Goal: Task Accomplishment & Management: Complete application form

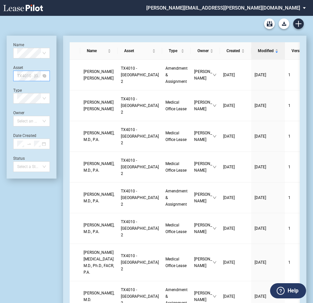
click at [24, 76] on span "TX4010 - [GEOGRAPHIC_DATA] 2" at bounding box center [31, 76] width 29 height 10
click at [22, 87] on div "WA0783 - [GEOGRAPHIC_DATA]" at bounding box center [31, 89] width 26 height 7
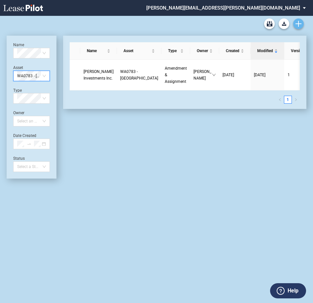
click at [296, 22] on icon "Create new document" at bounding box center [298, 24] width 6 height 6
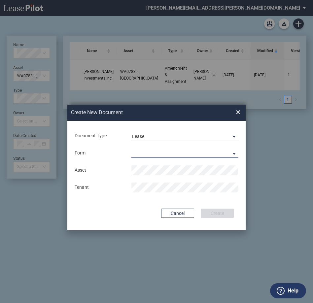
click at [148, 152] on md-select "Medical Office Lease Scottsdale Lease Louisville Lease [GEOGRAPHIC_DATA] [GEOGR…" at bounding box center [184, 153] width 107 height 10
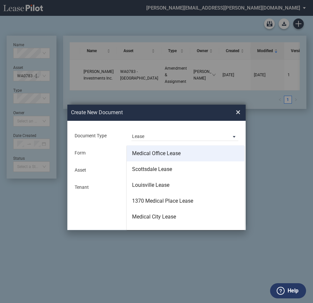
click at [160, 157] on md-option "Medical Office Lease" at bounding box center [185, 153] width 117 height 16
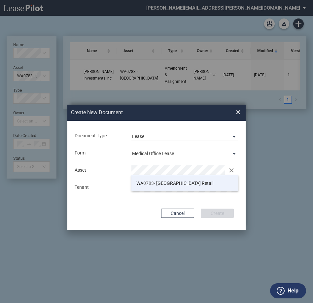
click at [163, 182] on span "WA 0783 - [GEOGRAPHIC_DATA]" at bounding box center [174, 182] width 77 height 5
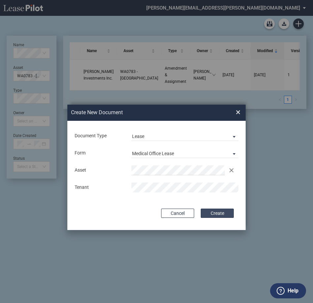
click at [209, 211] on button "Create" at bounding box center [216, 212] width 33 height 9
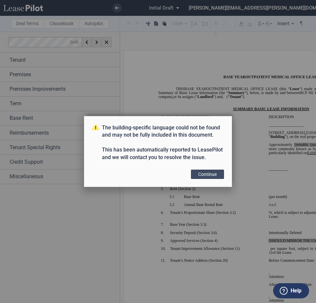
click at [212, 174] on button "Continue" at bounding box center [207, 173] width 33 height 9
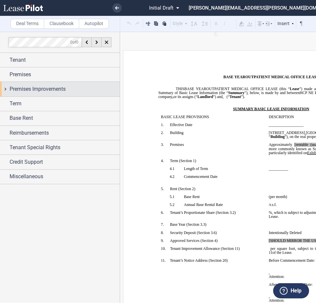
click at [20, 91] on span "Premises Improvements" at bounding box center [38, 89] width 56 height 8
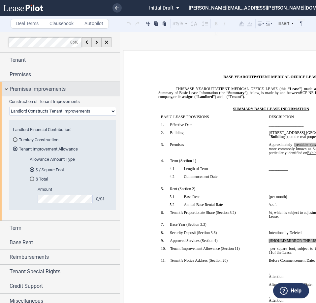
click at [20, 90] on span "Premises Improvements" at bounding box center [38, 89] width 56 height 8
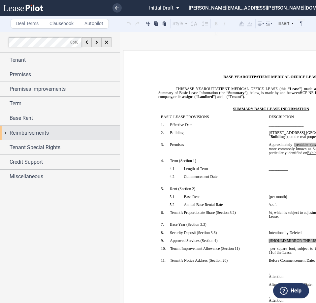
click at [21, 133] on span "Reimbursements" at bounding box center [29, 133] width 39 height 8
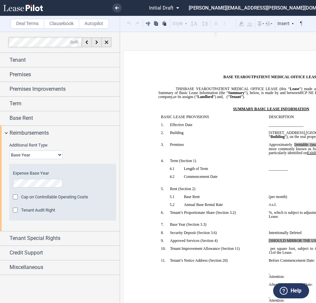
click at [32, 153] on select "Base Year Triple Net" at bounding box center [35, 154] width 53 height 9
select select "triple net"
click at [9, 150] on select "Base Year Triple Net" at bounding box center [35, 154] width 53 height 9
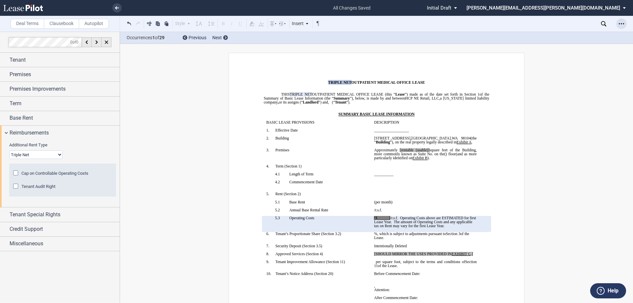
click at [316, 24] on div "Open Lease options menu" at bounding box center [621, 23] width 11 height 11
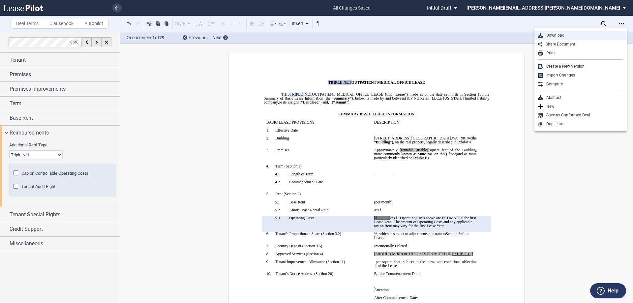
click at [316, 36] on div "Download" at bounding box center [583, 36] width 80 height 6
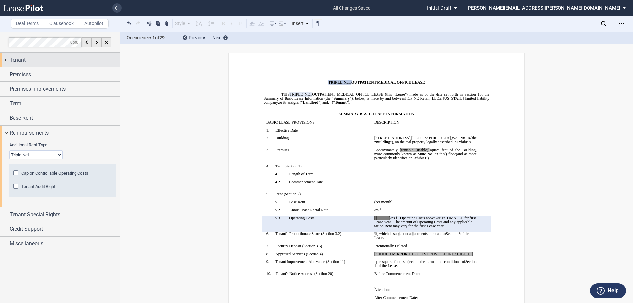
click at [33, 64] on div "Tenant" at bounding box center [65, 60] width 110 height 8
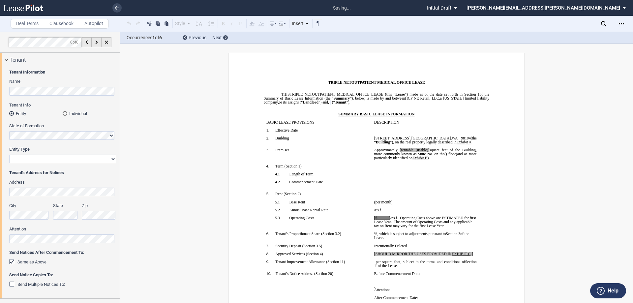
click at [36, 159] on select "Corporation Limited Liability Company General Partnership Limited Partnership O…" at bounding box center [62, 159] width 107 height 9
select select "Other"
click at [9, 155] on select "Corporation Limited Liability Company General Partnership Limited Partnership O…" at bounding box center [62, 159] width 107 height 9
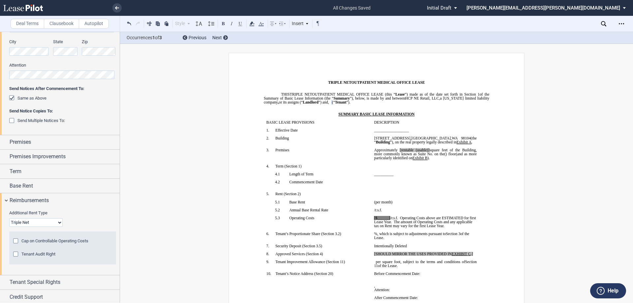
scroll to position [215, 0]
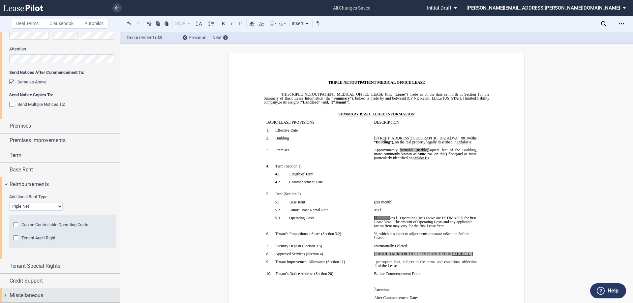
click at [28, 289] on div "Miscellaneous" at bounding box center [60, 295] width 120 height 14
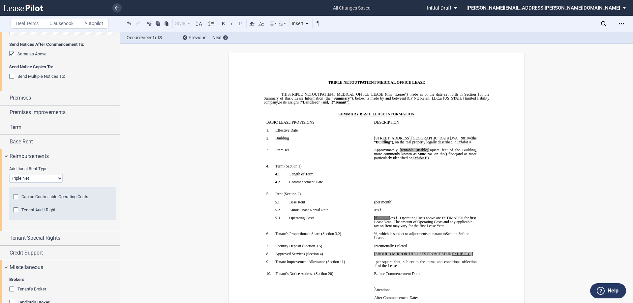
scroll to position [284, 0]
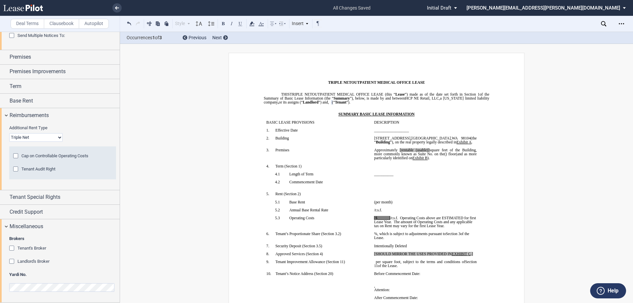
click at [15, 263] on div "Landlord's Broker" at bounding box center [12, 262] width 7 height 7
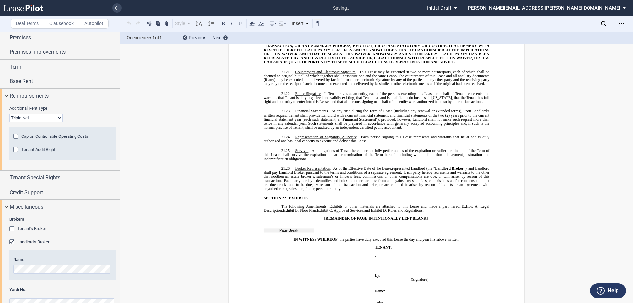
scroll to position [318, 0]
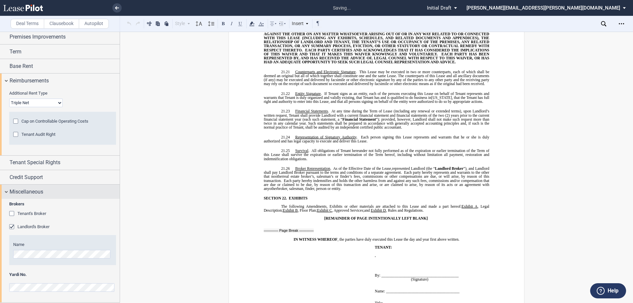
click at [33, 188] on span "Miscellaneous" at bounding box center [27, 192] width 34 height 8
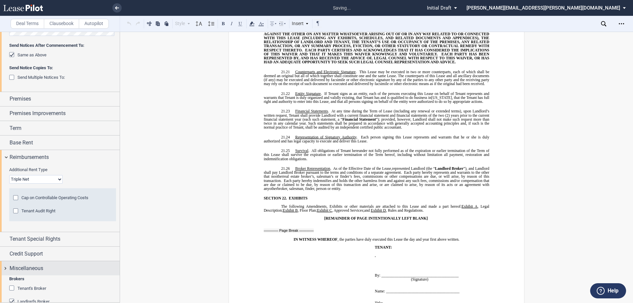
scroll to position [215, 0]
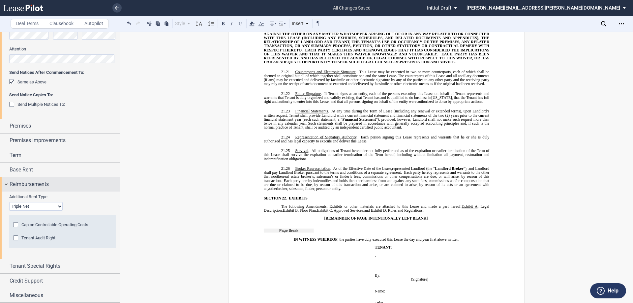
click at [25, 185] on span "Reimbursements" at bounding box center [29, 184] width 39 height 8
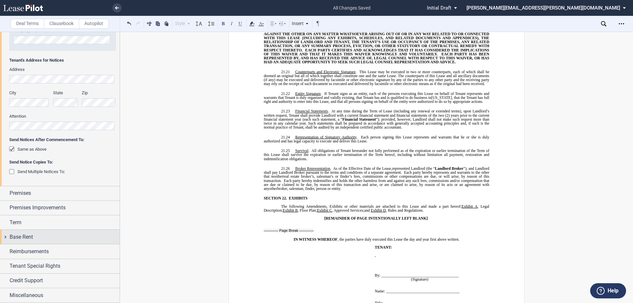
click at [17, 236] on span "Base Rent" at bounding box center [21, 237] width 23 height 8
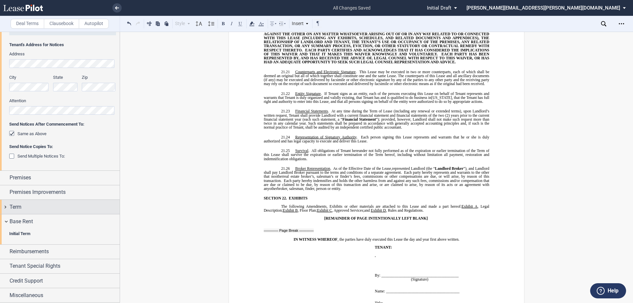
click at [22, 204] on div "Term" at bounding box center [65, 207] width 110 height 8
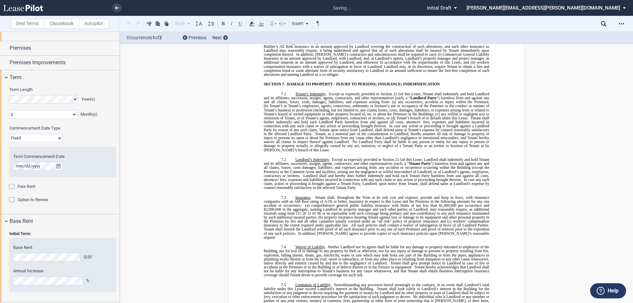
scroll to position [32, 0]
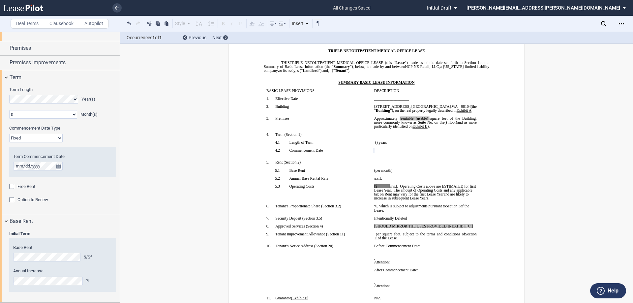
click at [22, 201] on span "Option to Renew" at bounding box center [32, 199] width 31 height 5
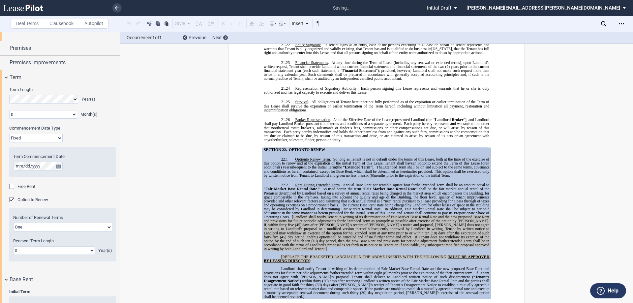
scroll to position [5256, 0]
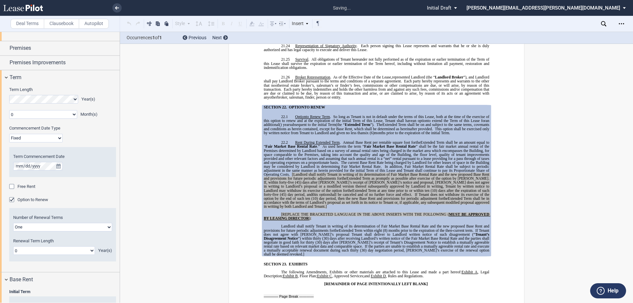
click at [99, 227] on select "One Two" at bounding box center [62, 227] width 99 height 9
select select "2"
click at [13, 223] on select "One Two" at bounding box center [62, 227] width 99 height 9
click at [82, 252] on select "0 1 2 3 4 5 6 7 8 9 10 11 12 13 14 15 16 17 18 19 20" at bounding box center [54, 250] width 82 height 9
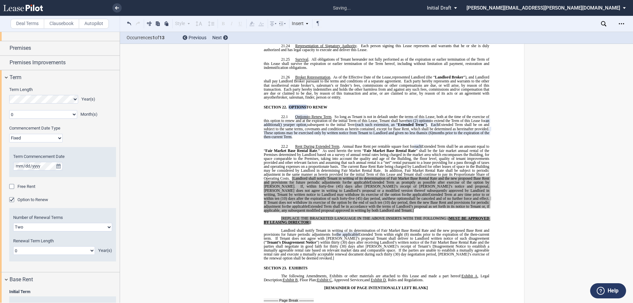
select select "number:5"
click at [13, 246] on select "0 1 2 3 4 5 6 7 8 9 10 11 12 13 14 15 16 17 18 19 20" at bounding box center [54, 250] width 82 height 9
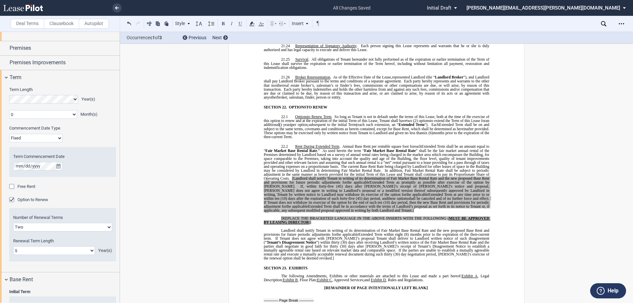
drag, startPoint x: 305, startPoint y: 187, endPoint x: 295, endPoint y: 167, distance: 22.4
click at [295, 167] on p "22.2 Rent During Extended Term . Annual Base Rent per rentable square foot for …" at bounding box center [377, 178] width 226 height 68
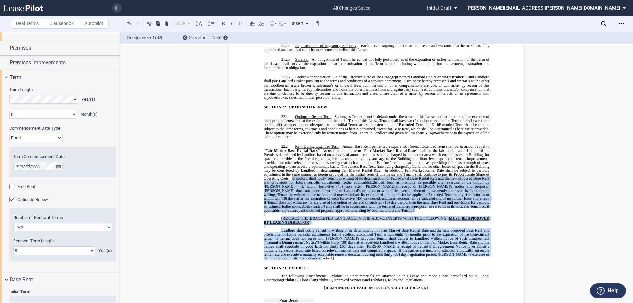
drag, startPoint x: 457, startPoint y: 222, endPoint x: 290, endPoint y: 156, distance: 179.3
click at [290, 156] on div "!!SET_LEVEL_1!! !!MOB_LEVEL_2!! 22.2 Rent During Extended Term . Annual Base Re…" at bounding box center [377, 202] width 226 height 116
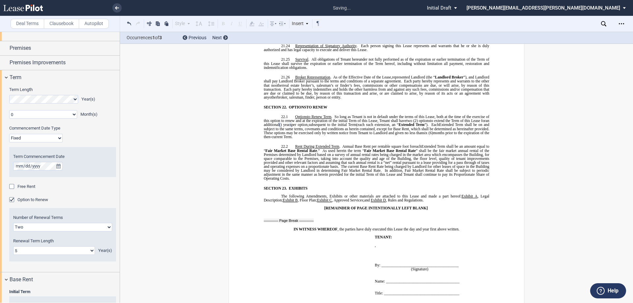
click at [23, 186] on span "Free Rent" at bounding box center [26, 186] width 18 height 5
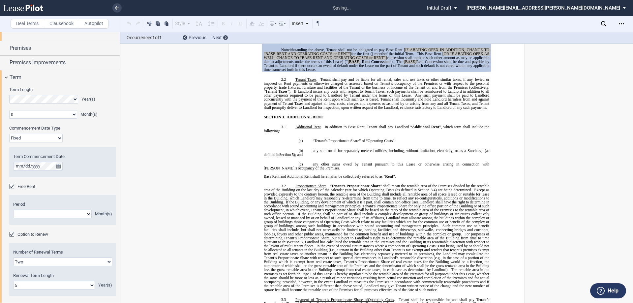
scroll to position [513, 0]
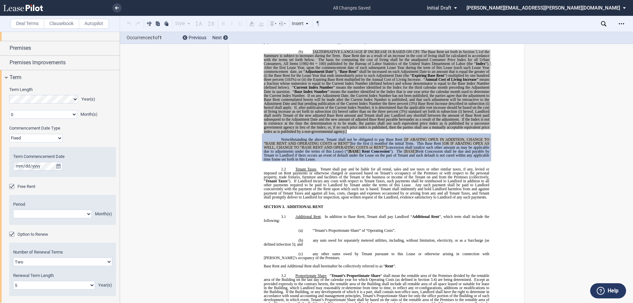
click at [31, 217] on select "1 2 3 4 5 6 7 8 9 10 11" at bounding box center [52, 214] width 78 height 9
select select "number:4"
click at [13, 210] on select "1 2 3 4 5 6 7 8 9 10 11" at bounding box center [52, 214] width 78 height 9
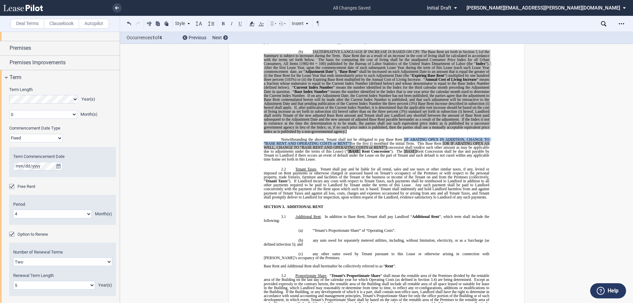
drag, startPoint x: 402, startPoint y: 139, endPoint x: 348, endPoint y: 142, distance: 53.8
click at [316, 142] on p "Notwithstanding the above, Tenant shall not be obligated to pay Base Rent [IF A…" at bounding box center [377, 149] width 226 height 24
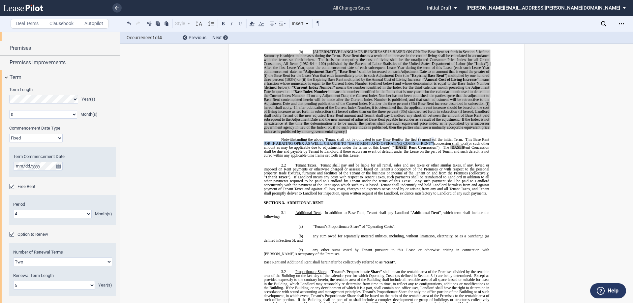
drag, startPoint x: 270, startPoint y: 144, endPoint x: 438, endPoint y: 143, distance: 168.1
click at [316, 143] on p "Notwithstanding the above, Tenant shall not be obligated to pay Base Rent ﻿ for…" at bounding box center [377, 147] width 226 height 20
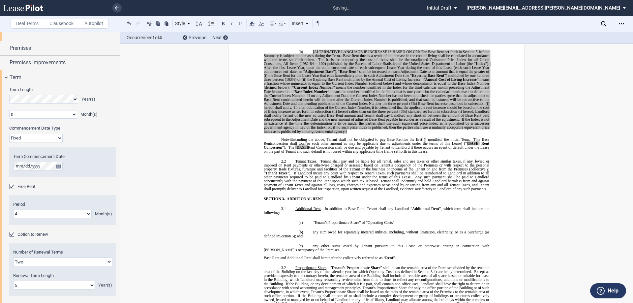
click at [295, 146] on span "[BASE]" at bounding box center [301, 147] width 13 height 4
click at [304, 148] on span "BASE]" at bounding box center [301, 147] width 11 height 4
drag, startPoint x: 478, startPoint y: 145, endPoint x: 469, endPoint y: 142, distance: 9.5
click at [316, 142] on span "[ BASE ]" at bounding box center [474, 143] width 15 height 4
click at [316, 144] on span "﻿Base" at bounding box center [478, 143] width 8 height 4
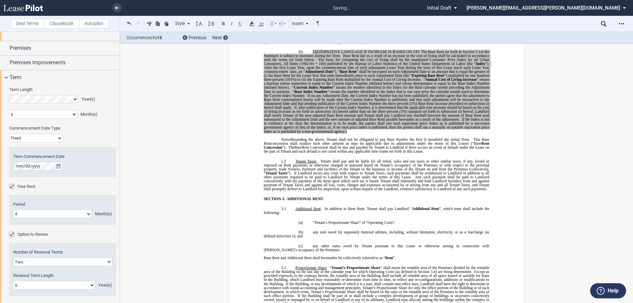
click at [316, 144] on span "﻿Base" at bounding box center [478, 143] width 8 height 4
click at [221, 23] on button at bounding box center [223, 23] width 8 height 8
click at [316, 197] on p "SECTION 3. ADDITIONAL RENT" at bounding box center [380, 199] width 217 height 4
click at [15, 76] on span "Term" at bounding box center [16, 78] width 12 height 8
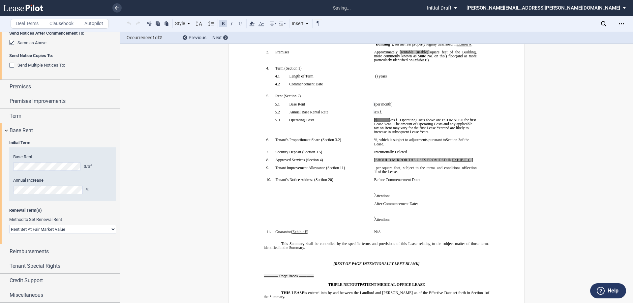
scroll to position [60, 0]
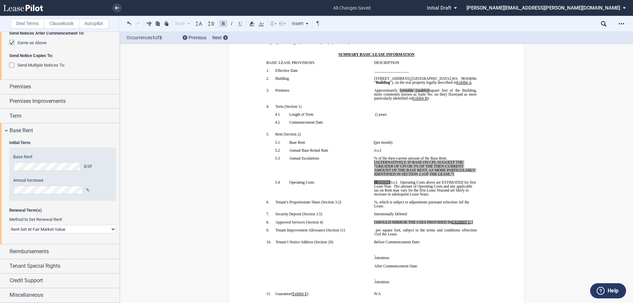
drag, startPoint x: 455, startPoint y: 177, endPoint x: 372, endPoint y: 165, distance: 83.9
click at [316, 165] on p "﻿ ﻿ % of the then-current amount of the Base Rent. [ALTERNATIVELY, IF BASE ON C…" at bounding box center [425, 166] width 103 height 20
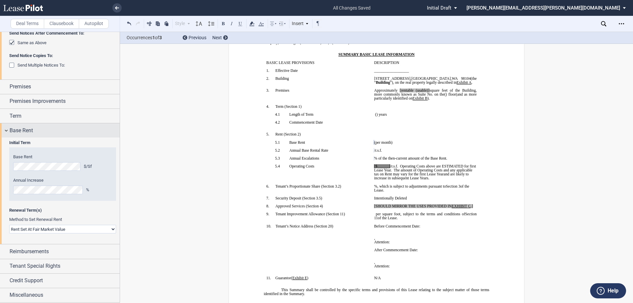
click at [43, 130] on div "Base Rent" at bounding box center [65, 131] width 110 height 8
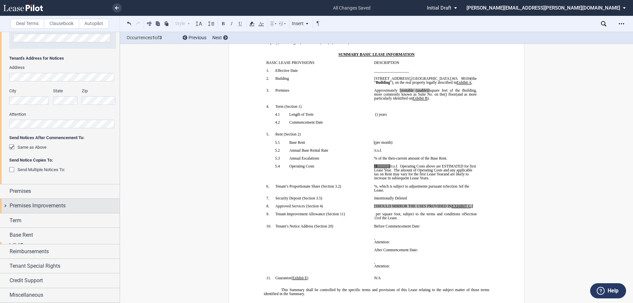
scroll to position [147, 0]
click at [34, 204] on span "Premises Improvements" at bounding box center [38, 208] width 56 height 8
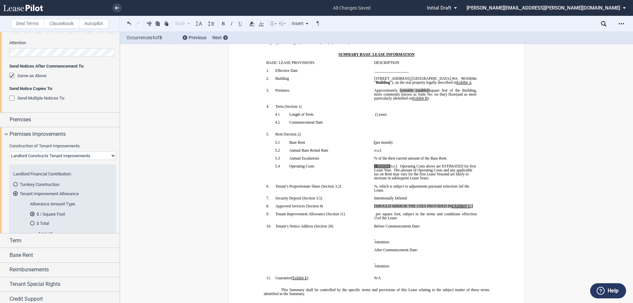
scroll to position [254, 0]
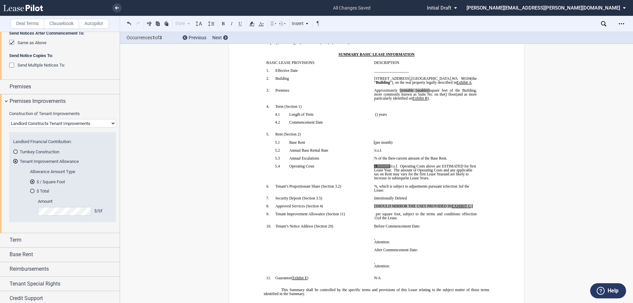
click at [81, 125] on select "Landlord Constructs Tenant Improvements Tenant Constructs Tenant Improvements "…" at bounding box center [62, 123] width 107 height 9
select select "tenant"
click at [9, 122] on select "Landlord Constructs Tenant Improvements Tenant Constructs Tenant Improvements "…" at bounding box center [62, 123] width 107 height 9
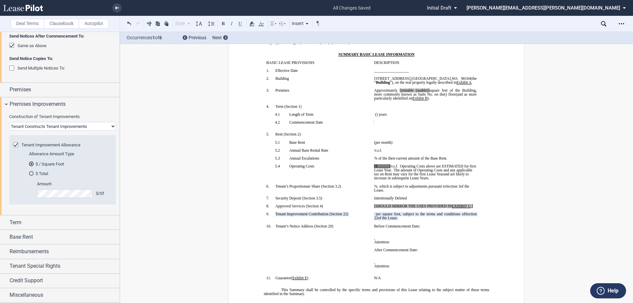
scroll to position [251, 0]
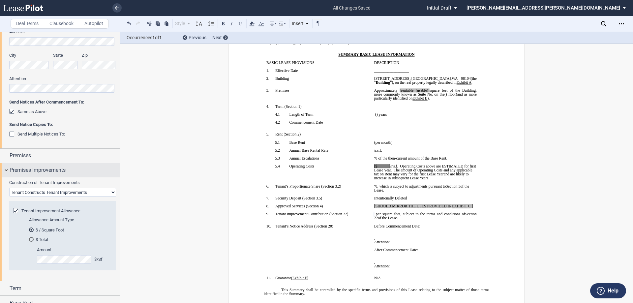
click at [26, 167] on span "Premises Improvements" at bounding box center [38, 170] width 56 height 8
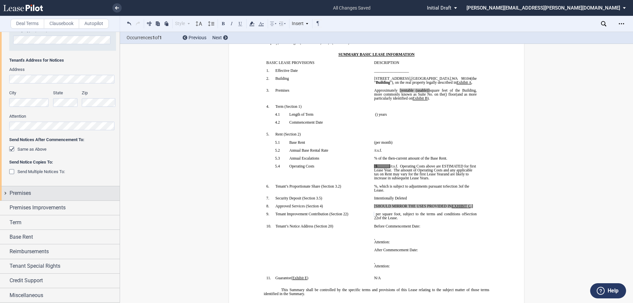
click at [21, 191] on span "Premises" at bounding box center [20, 193] width 21 height 8
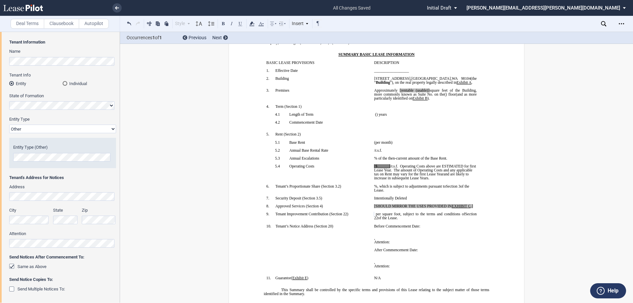
scroll to position [20, 0]
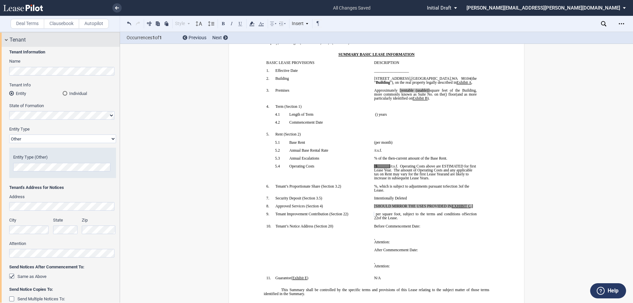
click at [26, 41] on div "Tenant" at bounding box center [65, 40] width 110 height 8
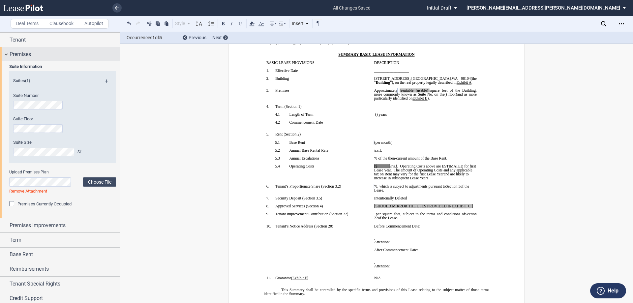
click at [14, 54] on span "Premises" at bounding box center [20, 54] width 21 height 8
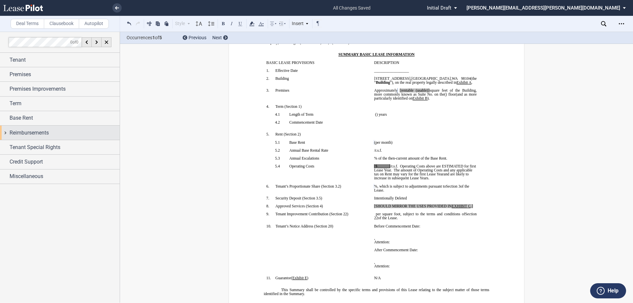
click at [38, 134] on span "Reimbursements" at bounding box center [29, 133] width 39 height 8
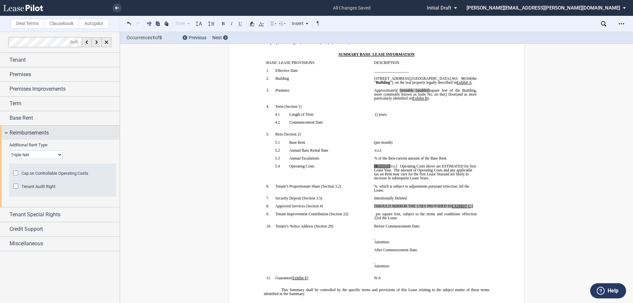
click at [40, 134] on span "Reimbursements" at bounding box center [29, 133] width 39 height 8
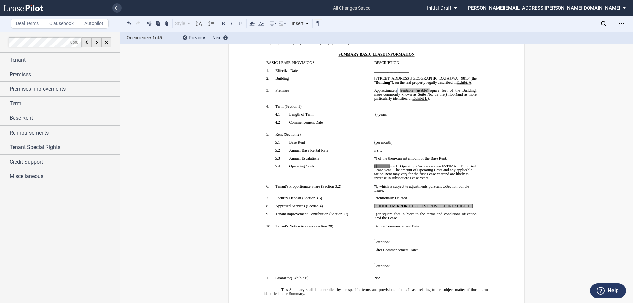
click at [316, 166] on span "[$______]" at bounding box center [382, 166] width 16 height 4
click at [316, 164] on span "/r.s.f." at bounding box center [393, 166] width 8 height 4
drag, startPoint x: 372, startPoint y: 167, endPoint x: 383, endPoint y: 166, distance: 11.6
click at [316, 166] on td "$10.22 /r.s.f. Operating Costs above are ESTIMATED for first Lease Year. The am…" at bounding box center [426, 174] width 108 height 20
click at [250, 23] on icon at bounding box center [252, 24] width 8 height 8
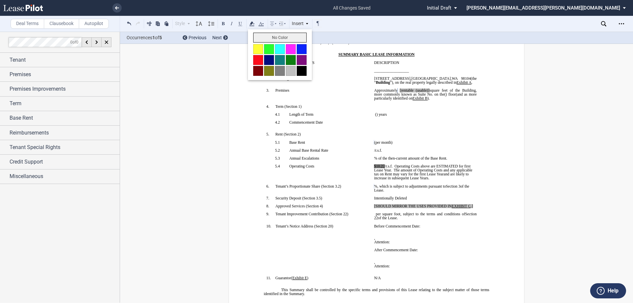
click at [273, 38] on button "No Color" at bounding box center [279, 38] width 53 height 10
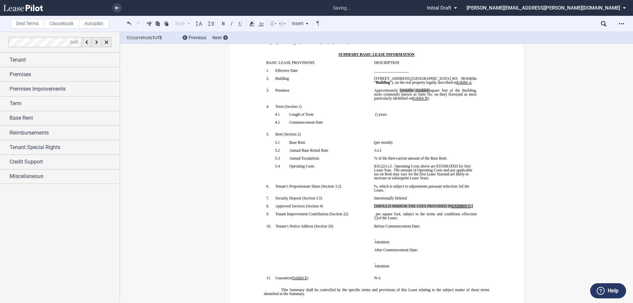
click at [316, 153] on p "﻿" at bounding box center [425, 154] width 103 height 4
click at [316, 90] on span "[rentable (usable)]" at bounding box center [415, 90] width 30 height 4
drag, startPoint x: 441, startPoint y: 90, endPoint x: 425, endPoint y: 90, distance: 15.5
click at [316, 90] on span "Approximately ﻿ ﻿ rentable (usable)] square feet of the Building, more commonly…" at bounding box center [426, 92] width 104 height 8
click at [316, 90] on span "rentable" at bounding box center [407, 90] width 13 height 4
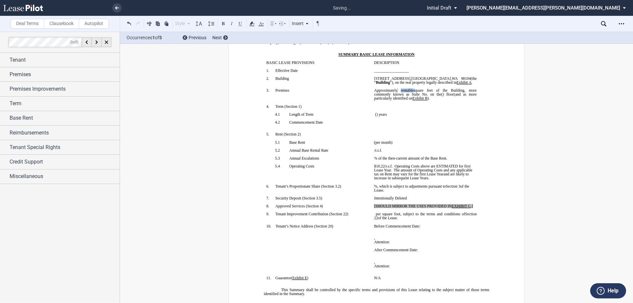
click at [316, 90] on span "rentable" at bounding box center [407, 90] width 13 height 4
drag, startPoint x: 252, startPoint y: 23, endPoint x: 257, endPoint y: 34, distance: 11.5
click at [252, 23] on use at bounding box center [251, 23] width 5 height 5
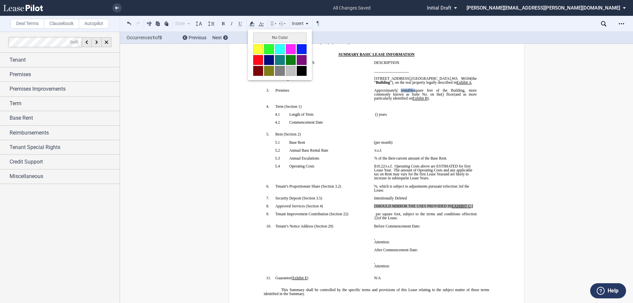
click at [258, 36] on button "No Color" at bounding box center [279, 38] width 53 height 10
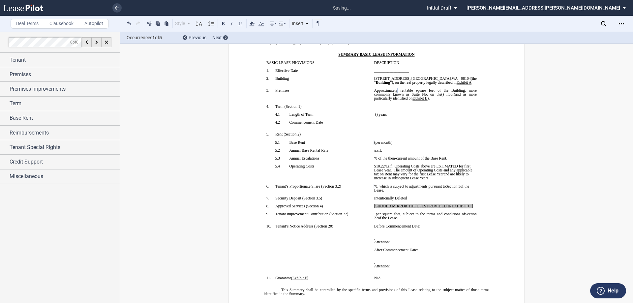
drag, startPoint x: 411, startPoint y: 125, endPoint x: 418, endPoint y: 126, distance: 6.7
click at [316, 124] on td "﻿ ﻿ The earlier of (i) the date upon which Tenant opens to conduct business in …" at bounding box center [426, 126] width 108 height 12
drag, startPoint x: 475, startPoint y: 207, endPoint x: 370, endPoint y: 208, distance: 105.2
click at [316, 208] on td "[SHOULD MIRROR THE USES PROVIDED IN EXHIBIT ﻿ C ﻿ .] ﻿" at bounding box center [426, 208] width 108 height 8
click at [316, 204] on p "﻿" at bounding box center [425, 206] width 103 height 4
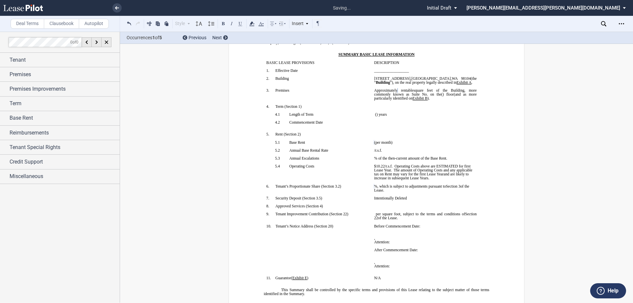
click at [316, 209] on td "﻿ ﻿" at bounding box center [426, 208] width 108 height 8
click at [316, 208] on p "﻿Credit union" at bounding box center [425, 206] width 103 height 4
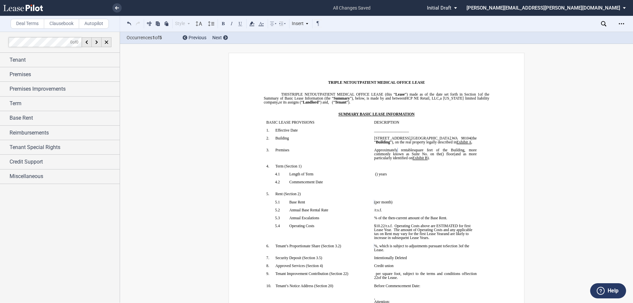
click at [316, 266] on p "﻿Credit union" at bounding box center [425, 266] width 103 height 4
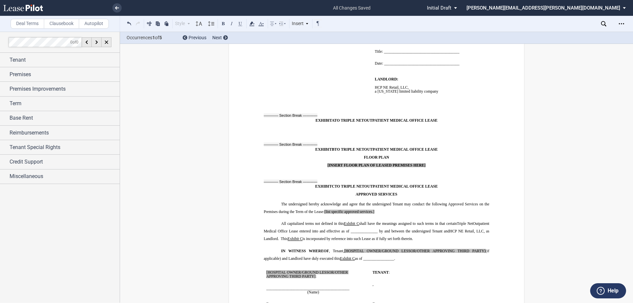
scroll to position [5845, 0]
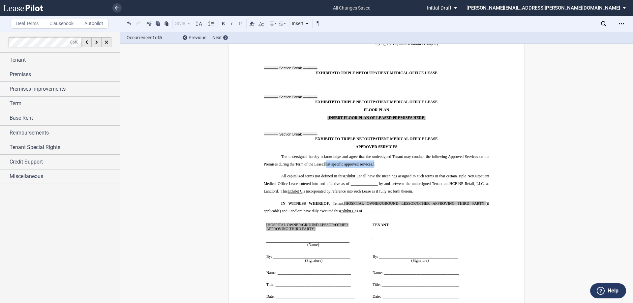
drag, startPoint x: 379, startPoint y: 121, endPoint x: 324, endPoint y: 120, distance: 54.7
click at [316, 153] on p "The undersigned hereby acknowledge and agree that the undersigned Tenant may co…" at bounding box center [377, 160] width 226 height 15
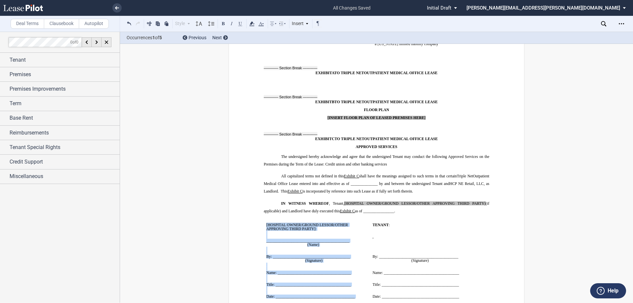
drag, startPoint x: 355, startPoint y: 255, endPoint x: 269, endPoint y: 176, distance: 116.5
click at [269, 219] on td "﻿ [HOSPITAL OWNER/GROUND LESSOR/OTHER APPROVING THIRD PARTY] : ﻿ ﻿ ____________…" at bounding box center [317, 261] width 106 height 84
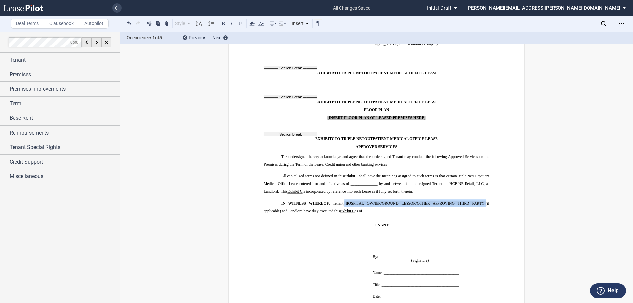
drag, startPoint x: 482, startPoint y: 160, endPoint x: 341, endPoint y: 157, distance: 141.1
click at [316, 199] on p "IN WITNESS WHEREOF , Tenant, [HOSPITAL OWNER/GROUND LESSOR/OTHER APPROVING THIR…" at bounding box center [377, 206] width 226 height 15
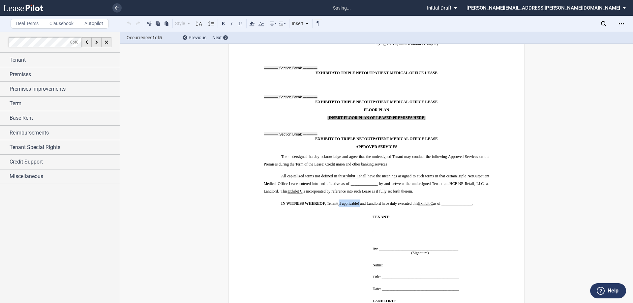
drag, startPoint x: 358, startPoint y: 160, endPoint x: 337, endPoint y: 158, distance: 20.8
click at [316, 201] on span "(if applicable) and Landlord have duly executed this" at bounding box center [377, 203] width 81 height 4
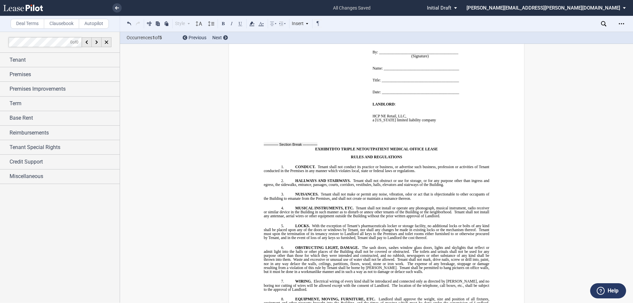
scroll to position [6010, 0]
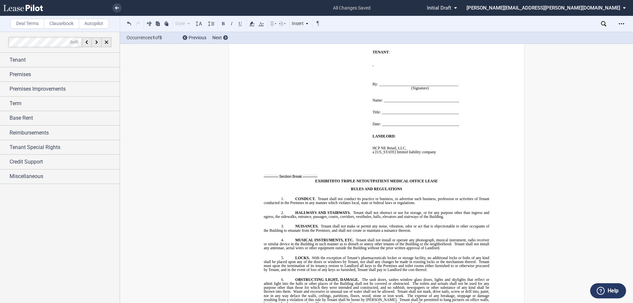
click at [316, 154] on p "﻿" at bounding box center [433, 156] width 120 height 4
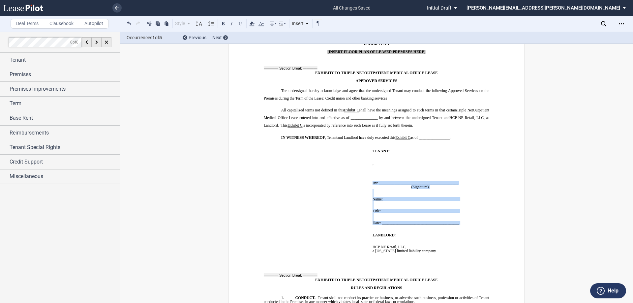
drag, startPoint x: 460, startPoint y: 181, endPoint x: 370, endPoint y: 137, distance: 100.3
click at [316, 145] on td "﻿ TENANT : ﻿ ﻿ ﻿ ﻿ , ﻿ ﻿ ﻿ ﻿ ﻿ ﻿ an individual ﻿ ﻿ ﻿ By: ______________________…" at bounding box center [432, 187] width 125 height 84
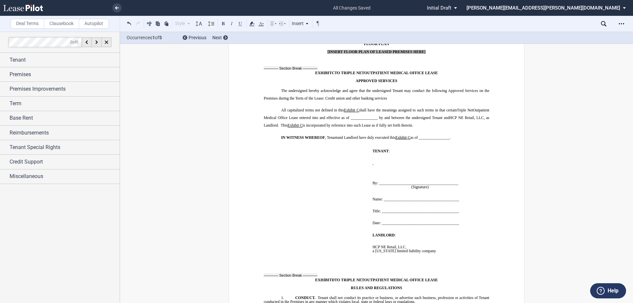
click at [316, 261] on p "﻿" at bounding box center [433, 263] width 120 height 4
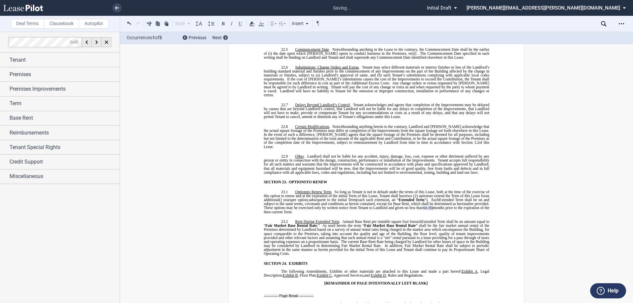
scroll to position [5614, 0]
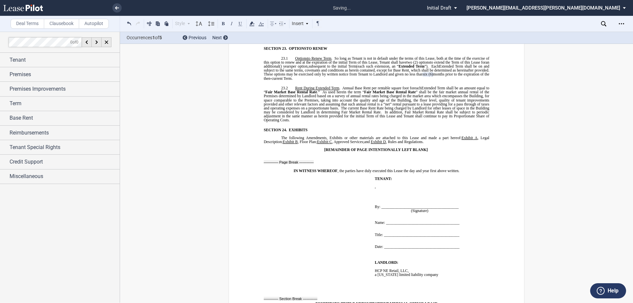
click at [316, 277] on p "﻿" at bounding box center [434, 279] width 118 height 4
click at [316, 261] on td "LANDLORD: ﻿ HCP NE Retail, LLC , a Delaware limited liability company ﻿ By: ___…" at bounding box center [433, 301] width 123 height 80
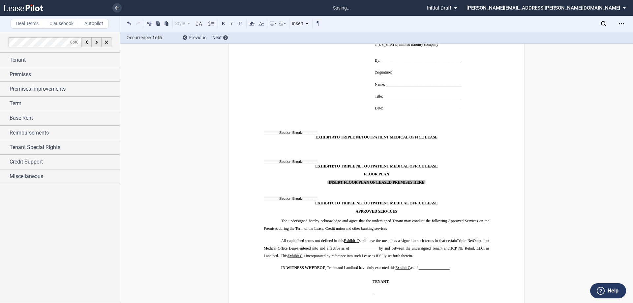
scroll to position [5845, 0]
click at [316, 118] on p "﻿" at bounding box center [434, 120] width 118 height 4
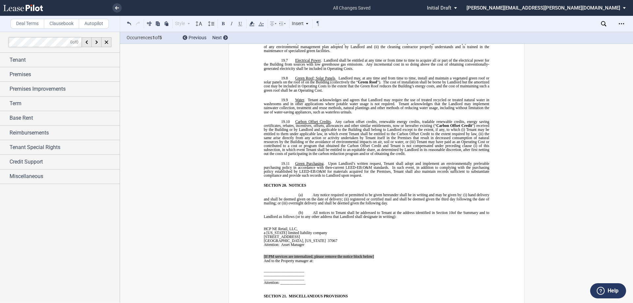
scroll to position [3947, 0]
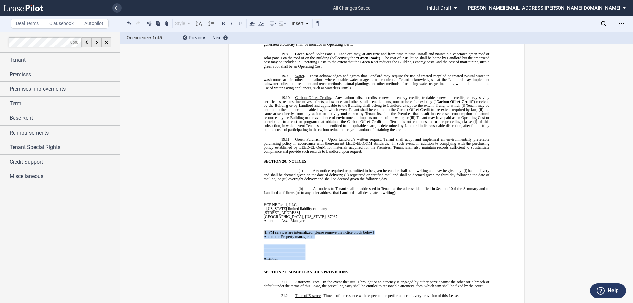
drag, startPoint x: 307, startPoint y: 231, endPoint x: 264, endPoint y: 206, distance: 49.6
click at [264, 206] on tbody "﻿ ﻿ HCP NE Retail, LLC , a Delaware limited liability company 3000 Meridian Bou…" at bounding box center [322, 230] width 116 height 70
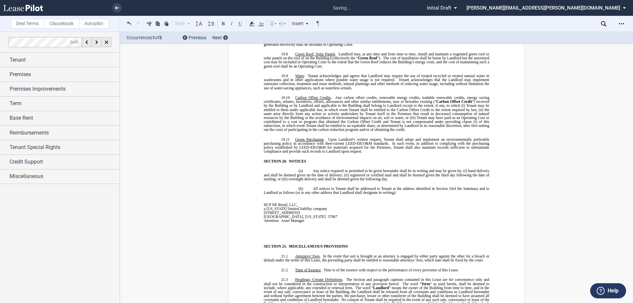
click at [265, 223] on p "﻿" at bounding box center [322, 225] width 116 height 4
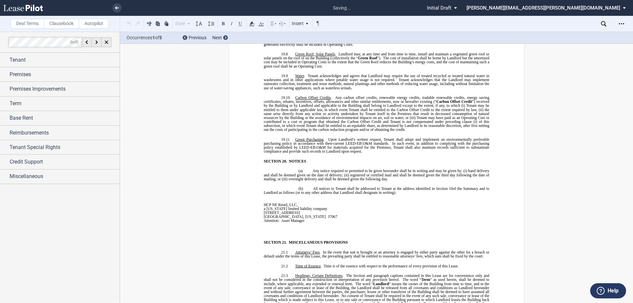
click at [265, 227] on p "﻿" at bounding box center [322, 229] width 116 height 4
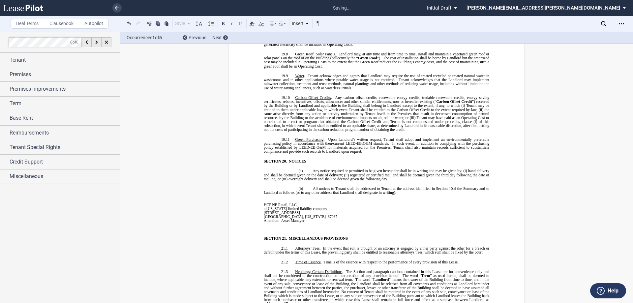
click at [265, 223] on p "﻿" at bounding box center [322, 225] width 116 height 4
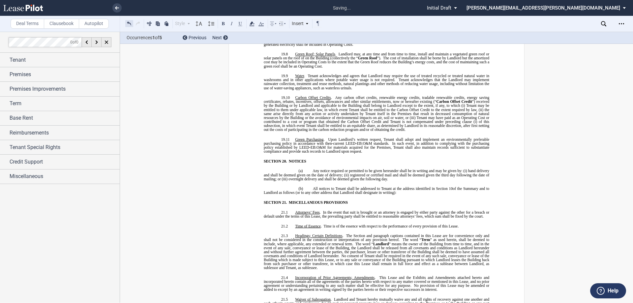
click at [131, 23] on button at bounding box center [129, 23] width 8 height 8
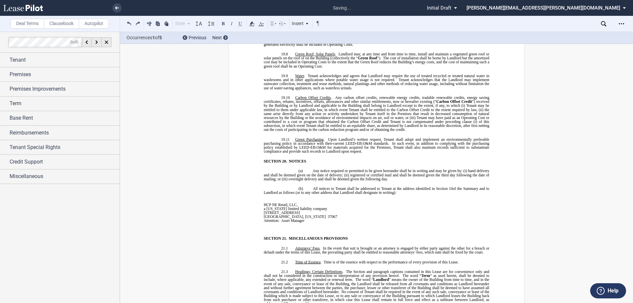
click at [272, 227] on p "﻿" at bounding box center [322, 229] width 116 height 4
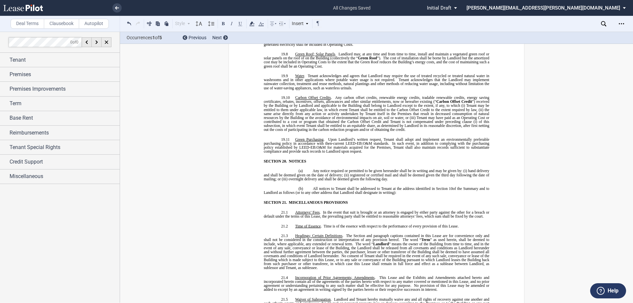
drag, startPoint x: 129, startPoint y: 22, endPoint x: 138, endPoint y: 34, distance: 14.4
click at [129, 22] on button at bounding box center [129, 23] width 8 height 8
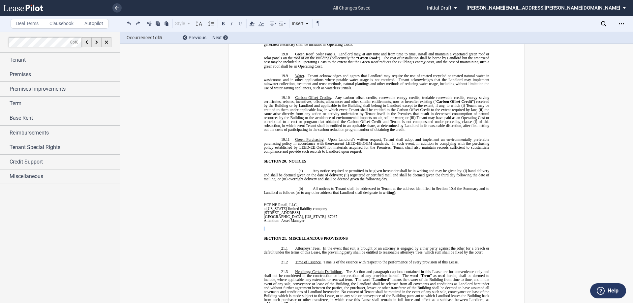
drag, startPoint x: 265, startPoint y: 198, endPoint x: 276, endPoint y: 197, distance: 11.3
click at [273, 198] on tbody "﻿ ﻿ HCP NE Retail, LLC , a Delaware limited liability company 3000 Meridian Bou…" at bounding box center [322, 213] width 116 height 36
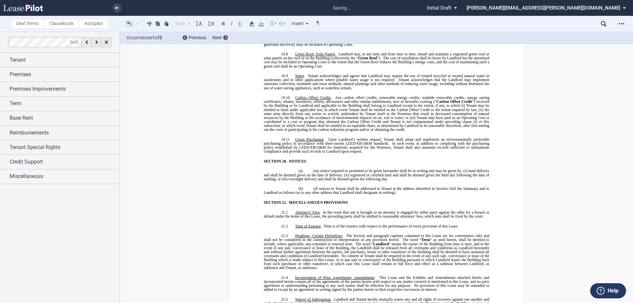
click at [130, 23] on button at bounding box center [129, 23] width 8 height 8
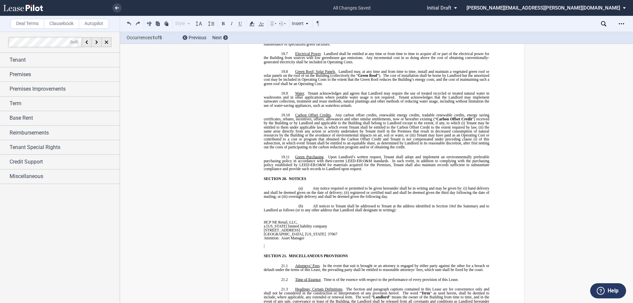
scroll to position [3915, 0]
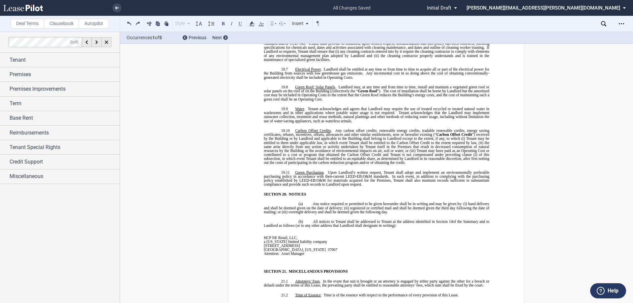
click at [275, 256] on p at bounding box center [322, 258] width 116 height 4
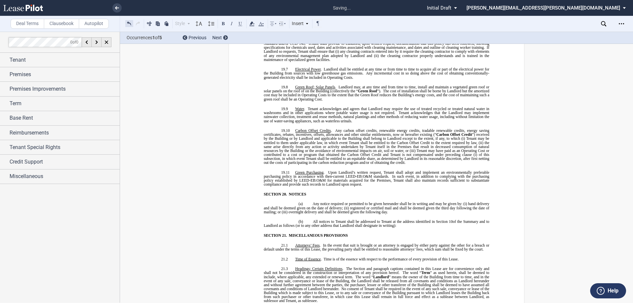
click at [125, 22] on button at bounding box center [129, 23] width 8 height 8
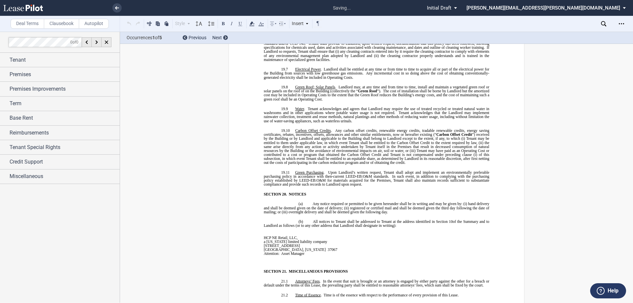
click at [306, 252] on p "Attention: Asset Manager" at bounding box center [322, 254] width 116 height 4
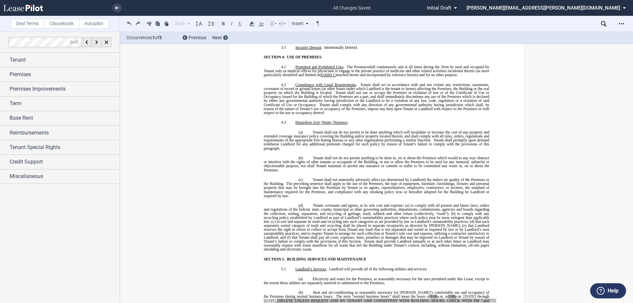
scroll to position [1640, 0]
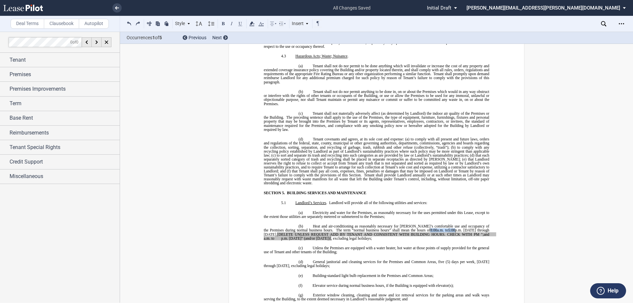
drag, startPoint x: 411, startPoint y: 221, endPoint x: 438, endPoint y: 222, distance: 27.7
click at [316, 224] on span "Heat and air-conditioning as reasonably necessary for Tenant’s comfortable use …" at bounding box center [380, 232] width 232 height 16
click at [250, 23] on icon at bounding box center [252, 24] width 8 height 8
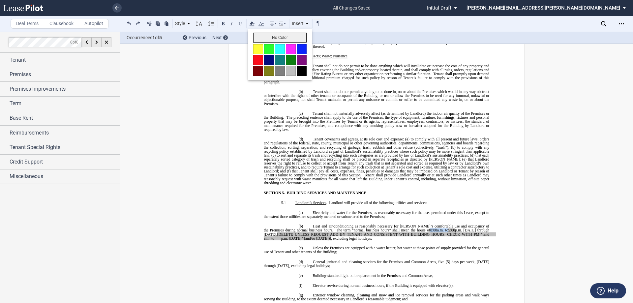
click at [260, 39] on button "No Color" at bounding box center [279, 38] width 53 height 10
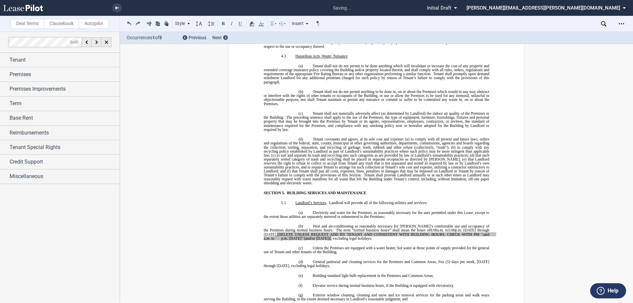
click at [316, 200] on span "Landlord will provide all of the following utilities and services:" at bounding box center [378, 202] width 98 height 4
drag, startPoint x: 261, startPoint y: 224, endPoint x: 317, endPoint y: 229, distance: 55.9
drag, startPoint x: 298, startPoint y: 235, endPoint x: 277, endPoint y: 237, distance: 21.2
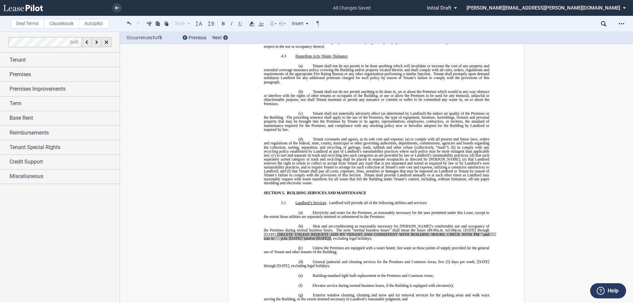
drag, startPoint x: 260, startPoint y: 225, endPoint x: 317, endPoint y: 231, distance: 57.3
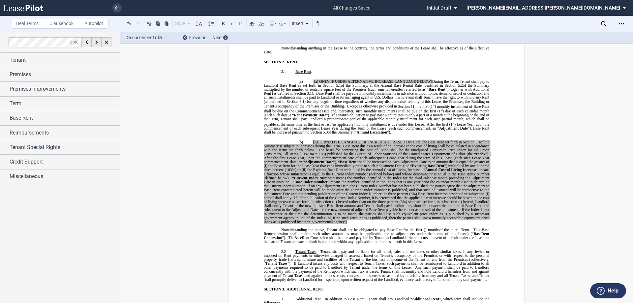
scroll to position [453, 0]
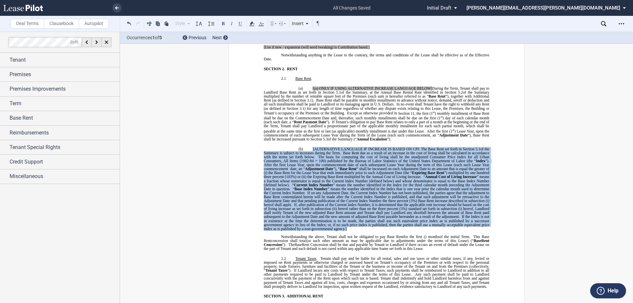
drag, startPoint x: 347, startPoint y: 224, endPoint x: 308, endPoint y: 142, distance: 90.0
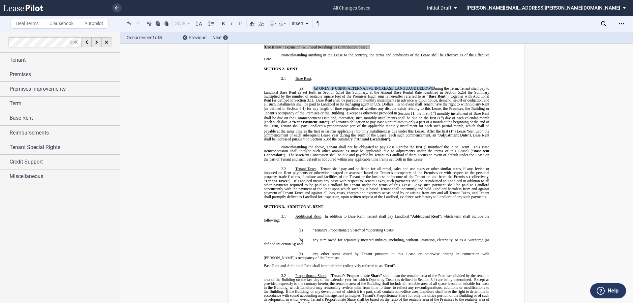
drag, startPoint x: 308, startPoint y: 84, endPoint x: 435, endPoint y: 82, distance: 126.3
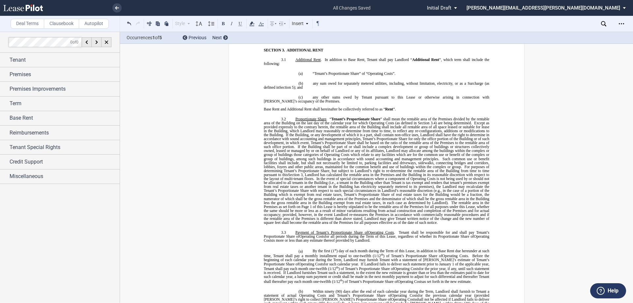
scroll to position [650, 0]
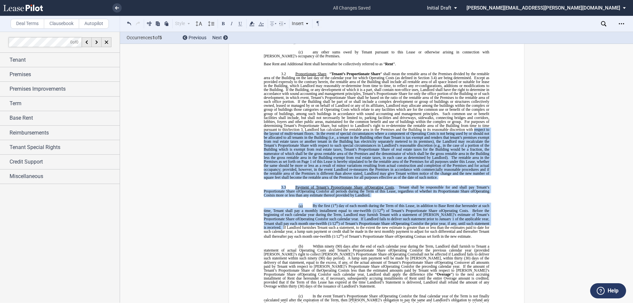
drag, startPoint x: 629, startPoint y: 64, endPoint x: 627, endPoint y: 115, distance: 51.1
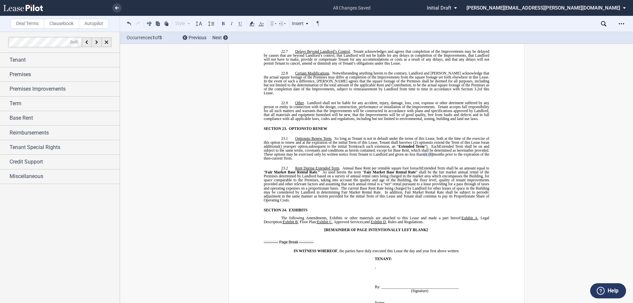
scroll to position [5419, 0]
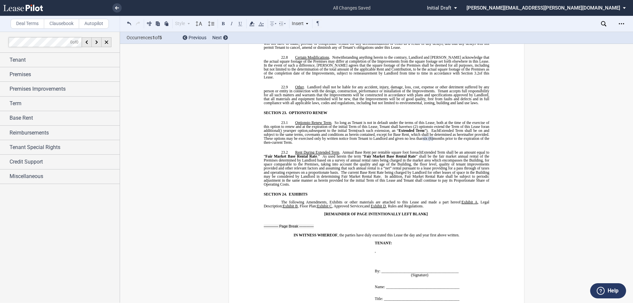
click at [316, 136] on span "six" at bounding box center [425, 138] width 5 height 4
click at [316, 111] on div "!!SET_LEVEL_0!! !!MOB_LEVEL_1!! SECTION 23. OPTION OPTIONS TO RENEW !!SET_LEVEL…" at bounding box center [377, 149] width 226 height 76
click at [316, 125] on span "two (2) options" at bounding box center [419, 127] width 24 height 4
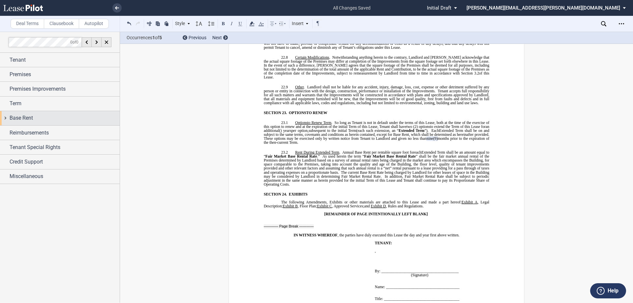
click at [23, 120] on span "Base Rent" at bounding box center [21, 118] width 23 height 8
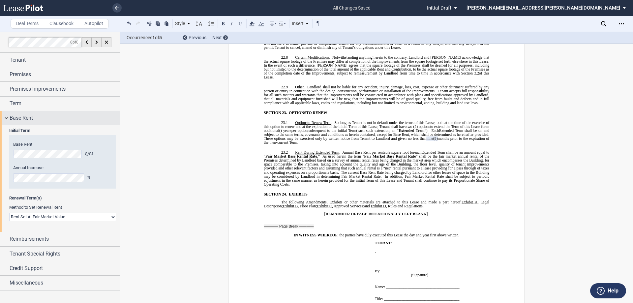
click at [22, 119] on span "Base Rent" at bounding box center [21, 118] width 23 height 8
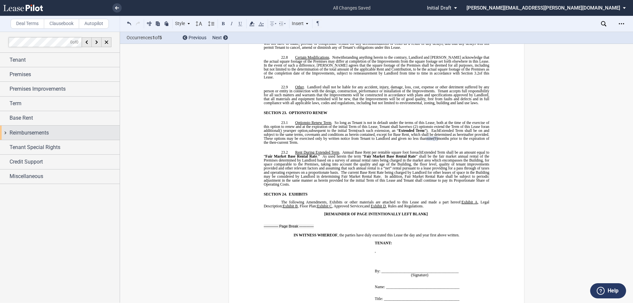
click at [22, 135] on span "Reimbursements" at bounding box center [29, 133] width 39 height 8
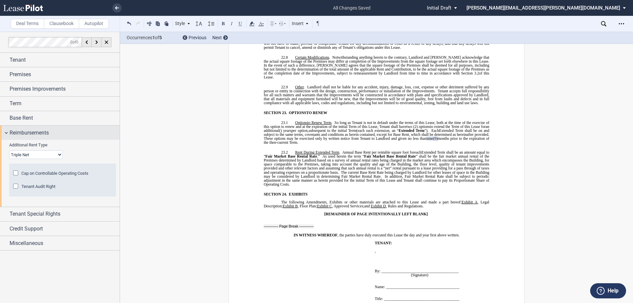
click at [22, 134] on span "Reimbursements" at bounding box center [29, 133] width 39 height 8
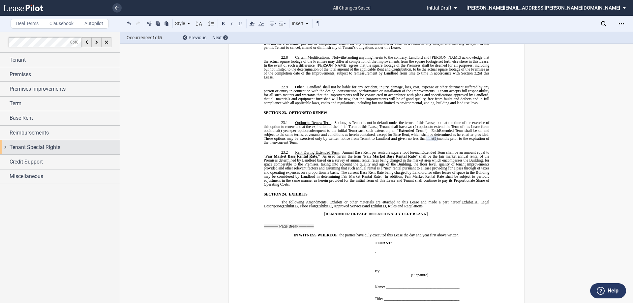
click at [43, 147] on span "Tenant Special Rights" at bounding box center [35, 147] width 51 height 8
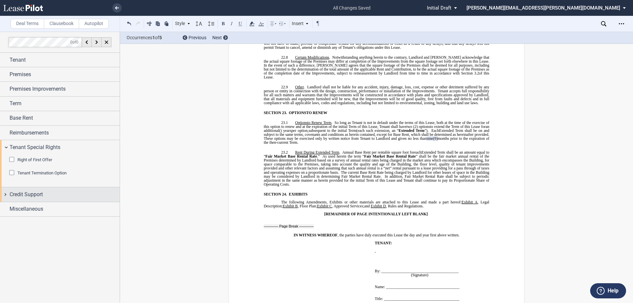
click at [41, 197] on span "Credit Support" at bounding box center [26, 195] width 33 height 8
click at [40, 195] on span "Credit Support" at bounding box center [26, 195] width 33 height 8
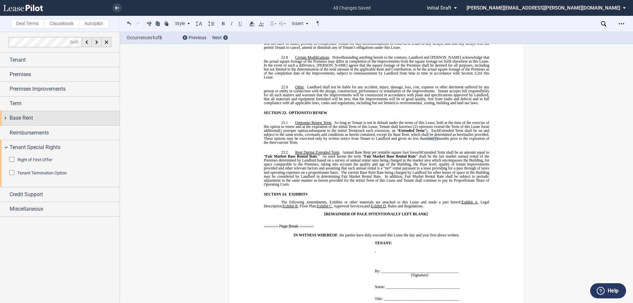
click at [27, 115] on span "Base Rent" at bounding box center [21, 118] width 23 height 8
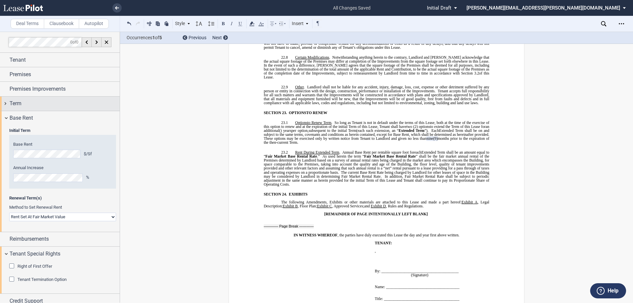
click at [23, 117] on span "Base Rent" at bounding box center [21, 118] width 23 height 8
click at [22, 105] on div "Term" at bounding box center [65, 104] width 110 height 8
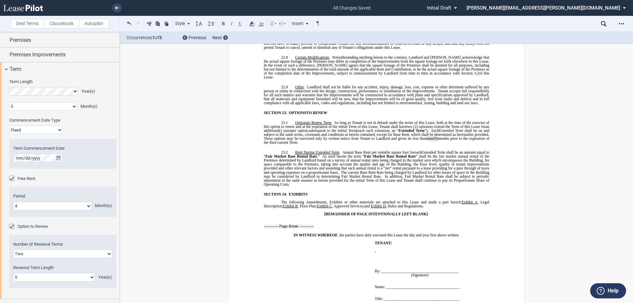
scroll to position [0, 0]
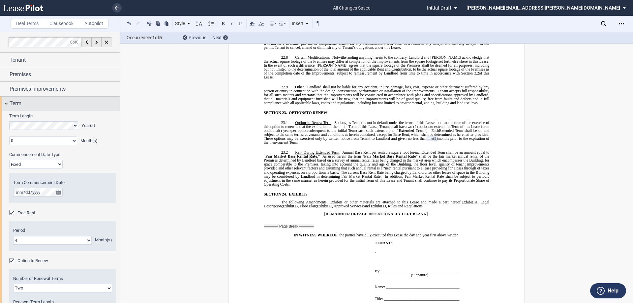
click at [26, 105] on div "Term" at bounding box center [65, 104] width 110 height 8
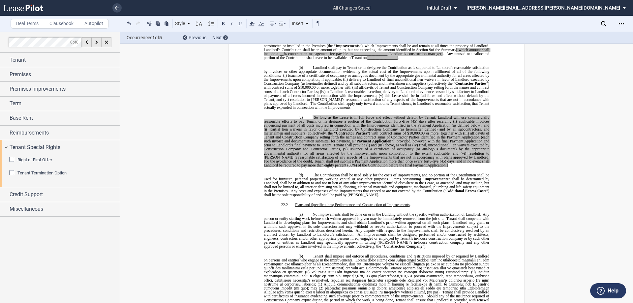
scroll to position [4990, 0]
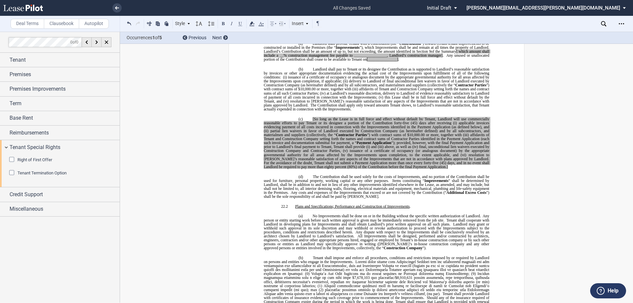
click at [316, 138] on p "(c) [So long as the Lease is in full force and effect without default by Tenant…" at bounding box center [377, 143] width 226 height 52
click at [313, 117] on span "[So long as the Lease is in full force and effect without default by Tenant, La…" at bounding box center [377, 121] width 227 height 8
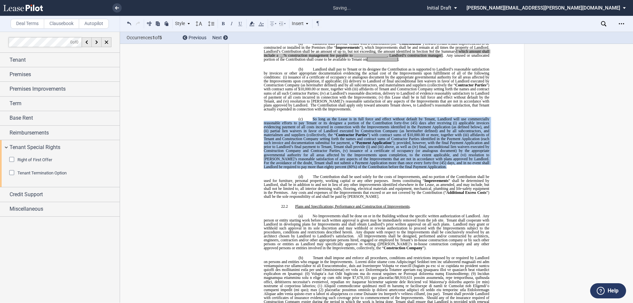
drag, startPoint x: 408, startPoint y: 139, endPoint x: 308, endPoint y: 90, distance: 111.5
click at [308, 117] on p "(c) So long as the Lease is in full force and effect without default by Tenant,…" at bounding box center [377, 143] width 226 height 52
click at [253, 21] on icon at bounding box center [252, 24] width 8 height 8
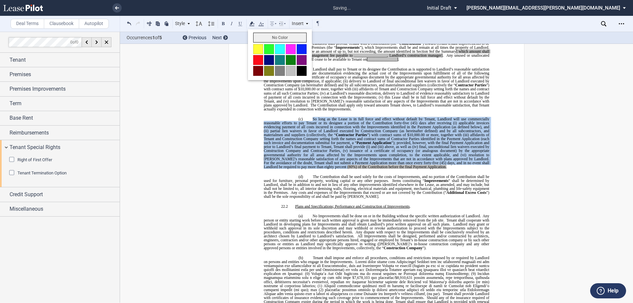
click at [258, 41] on button "No Color" at bounding box center [279, 38] width 53 height 10
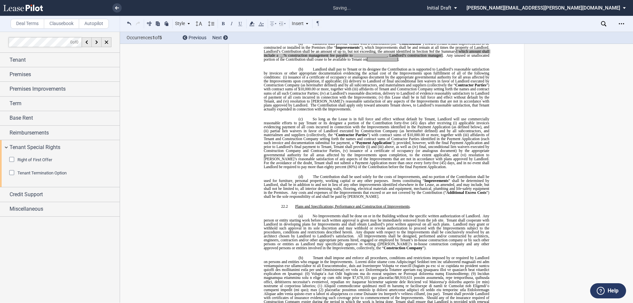
click at [316, 204] on p "22.2 Plans and Specifications; Performance and Construction of Improvements ." at bounding box center [377, 206] width 226 height 4
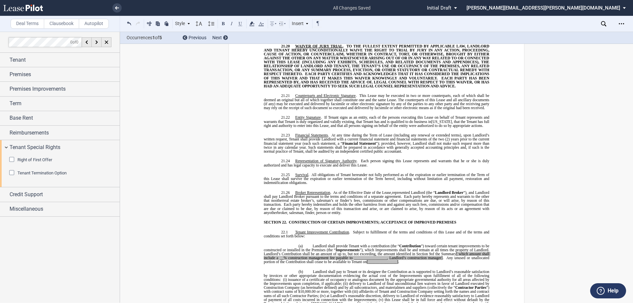
scroll to position [4825, 0]
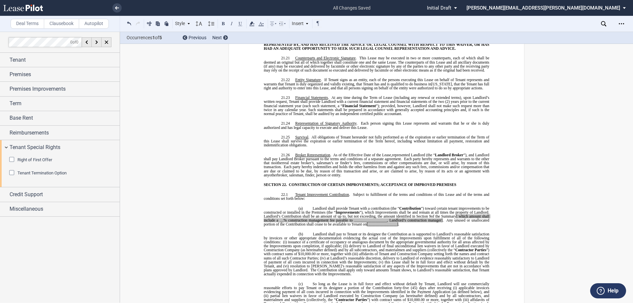
click at [316, 214] on span "[ which amount shall include a" at bounding box center [377, 218] width 227 height 8
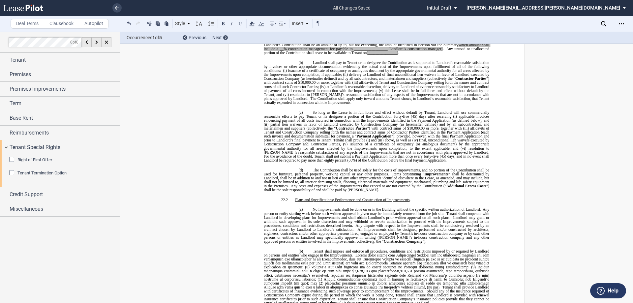
scroll to position [4891, 0]
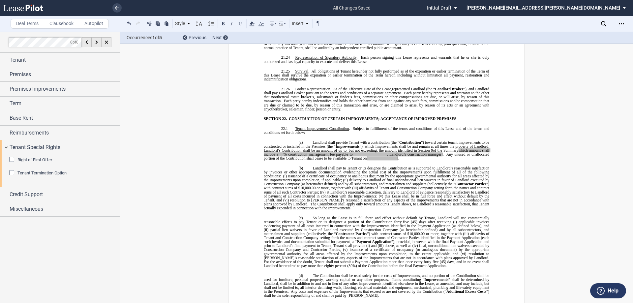
click at [290, 260] on span "(45) days, and in no event shall Landlord be required to pay more than eighty p…" at bounding box center [377, 264] width 227 height 8
click at [316, 264] on span "(80%) of the Contribution before the final Payment Application." at bounding box center [393, 266] width 99 height 4
click at [316, 260] on span "(45) days, and in no event shall Landlord be required to pay more than fifty pe…" at bounding box center [377, 264] width 227 height 8
click at [316, 239] on p "(c) So long as the Lease is in full force and effect without default by Tenant,…" at bounding box center [377, 242] width 226 height 52
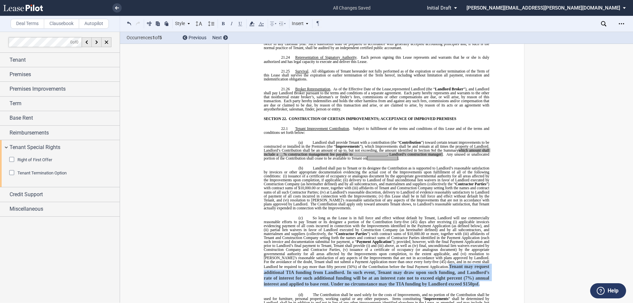
drag, startPoint x: 432, startPoint y: 252, endPoint x: 414, endPoint y: 238, distance: 22.1
click at [316, 238] on p "(c) So long as the Lease is in full force and effect without default by Tenant,…" at bounding box center [377, 251] width 226 height 71
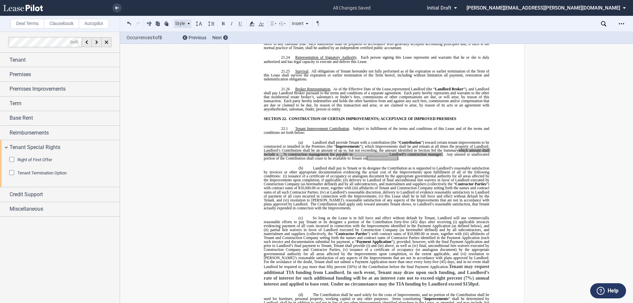
click at [179, 24] on div "Style" at bounding box center [182, 23] width 17 height 9
click at [181, 25] on div "Style" at bounding box center [182, 23] width 17 height 9
click at [200, 22] on icon at bounding box center [199, 24] width 8 height 8
click at [205, 32] on div "Normal" at bounding box center [208, 34] width 20 height 6
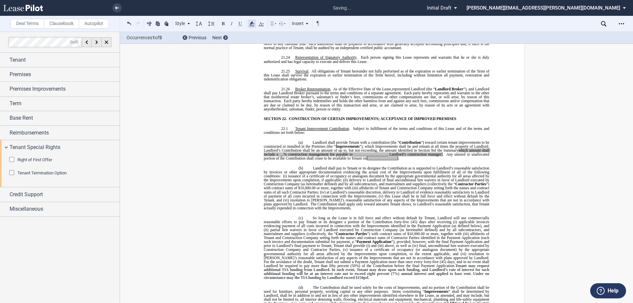
click at [250, 22] on icon at bounding box center [252, 24] width 8 height 8
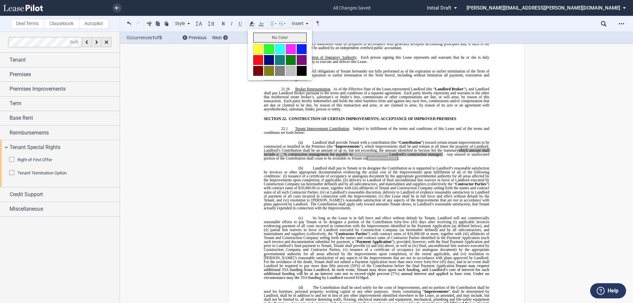
click at [260, 36] on button "No Color" at bounding box center [279, 38] width 53 height 10
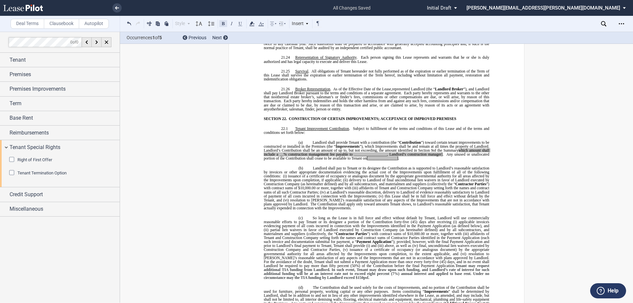
click at [226, 24] on button at bounding box center [223, 23] width 8 height 8
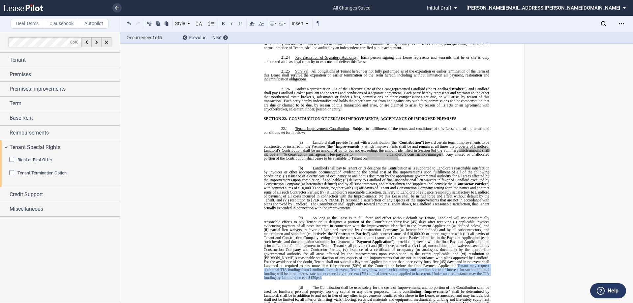
drag, startPoint x: 285, startPoint y: 248, endPoint x: 410, endPoint y: 237, distance: 126.1
click at [316, 237] on p "(c) So long as the Lease is in full force and effect without default by Tenant,…" at bounding box center [377, 248] width 226 height 64
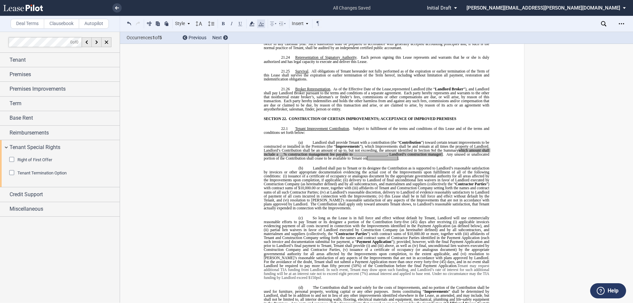
click at [263, 23] on use at bounding box center [260, 24] width 5 height 4
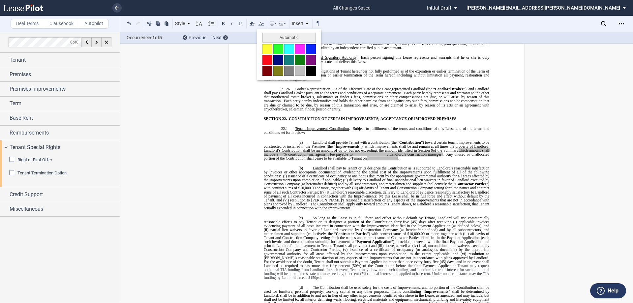
click at [313, 71] on button at bounding box center [311, 71] width 10 height 10
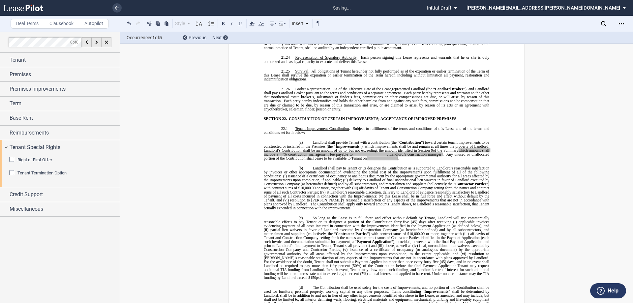
click at [316, 264] on span "Tenant may request additional TIA funding from Landlord. In such event, Tenant …" at bounding box center [377, 272] width 227 height 16
drag, startPoint x: 414, startPoint y: 249, endPoint x: 410, endPoint y: 250, distance: 4.4
click at [316, 249] on p "(c) So long as the Lease is in full force and effect without default by Tenant,…" at bounding box center [377, 248] width 226 height 64
click at [316, 252] on span "resolution to Landlord’s reasonable satisfaction of any aspects of the Improvem…" at bounding box center [377, 258] width 227 height 12
click at [316, 264] on span "Tenant may request additional TIA funding from Landlord. In such event, Tenant …" at bounding box center [377, 272] width 227 height 16
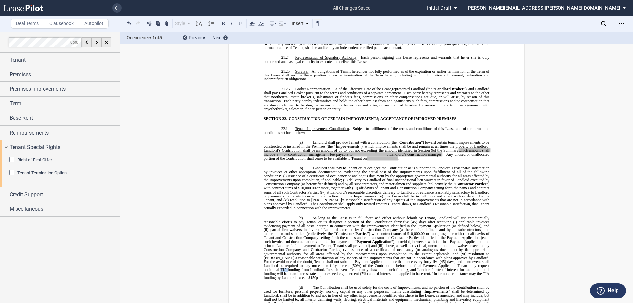
click at [316, 264] on span "Tenant may request additional TIA funding from Landlord. In such event, Tenant …" at bounding box center [377, 272] width 227 height 16
drag, startPoint x: 478, startPoint y: 237, endPoint x: 460, endPoint y: 236, distance: 17.8
click at [316, 264] on span "Tenant may request additional TIA funding from Landlord. In such event, Tenant …" at bounding box center [377, 272] width 227 height 16
click at [316, 264] on span "Tenant may request additional contribution funds from Landlord. In such event, …" at bounding box center [377, 272] width 227 height 16
click at [316, 264] on span "(50%) of the Contribution before the final Payment Application. ﻿ Tenant may re…" at bounding box center [377, 272] width 227 height 16
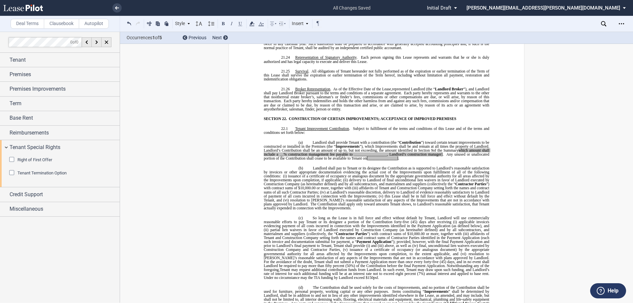
drag, startPoint x: 427, startPoint y: 241, endPoint x: 430, endPoint y: 240, distance: 3.7
click at [316, 268] on span "Tenant may request additional contribution funds from Landlord. In such event, …" at bounding box center [377, 274] width 227 height 12
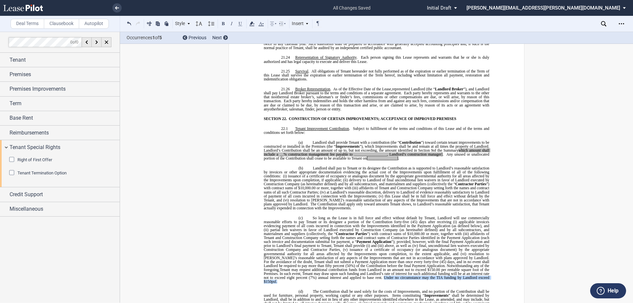
drag, startPoint x: 464, startPoint y: 249, endPoint x: 346, endPoint y: 250, distance: 118.0
click at [316, 250] on p "(c) So long as the Lease is in full force and effect without default by Tenant,…" at bounding box center [377, 250] width 226 height 68
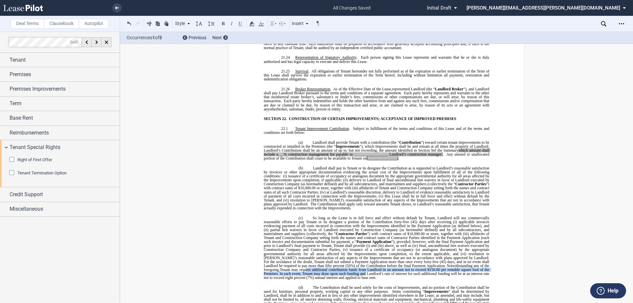
drag, startPoint x: 328, startPoint y: 245, endPoint x: 270, endPoint y: 243, distance: 58.0
click at [270, 268] on span "Tenant may request additional contribution funds from Landlord in an amount not…" at bounding box center [377, 274] width 227 height 12
click at [316, 268] on span "Tenant may request additional contribution funds from Landlord in an amount not…" at bounding box center [377, 274] width 227 height 12
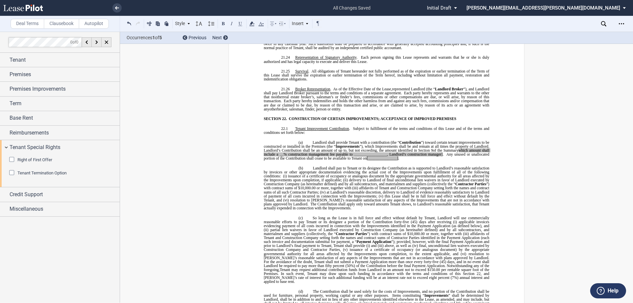
click at [316, 268] on span "Tenant may request additional contribution funds from Landlord in an amount not…" at bounding box center [377, 276] width 227 height 16
drag, startPoint x: 441, startPoint y: 250, endPoint x: 431, endPoint y: 250, distance: 10.9
click at [316, 268] on span "Tenant may request additional contribution funds from Landlord in an amount not…" at bounding box center [377, 276] width 227 height 16
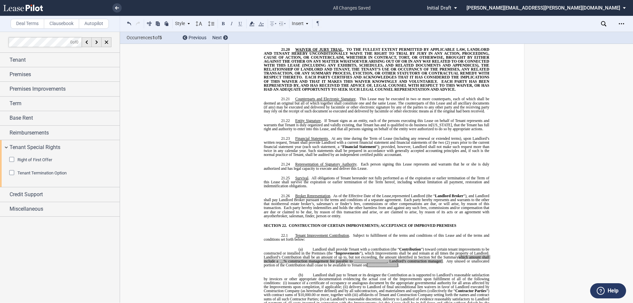
scroll to position [4825, 0]
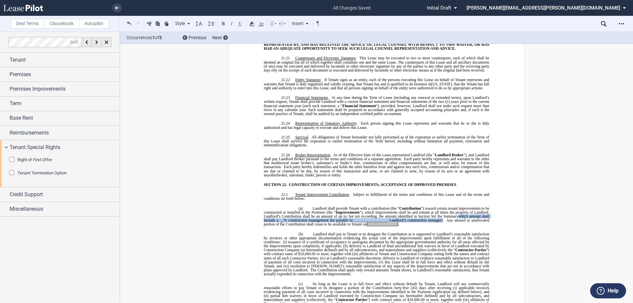
drag, startPoint x: 455, startPoint y: 187, endPoint x: 441, endPoint y: 192, distance: 15.0
click at [316, 206] on span "Landlord shall provide Tenant with a contribution (the “ Contribution ”) toward…" at bounding box center [377, 216] width 227 height 20
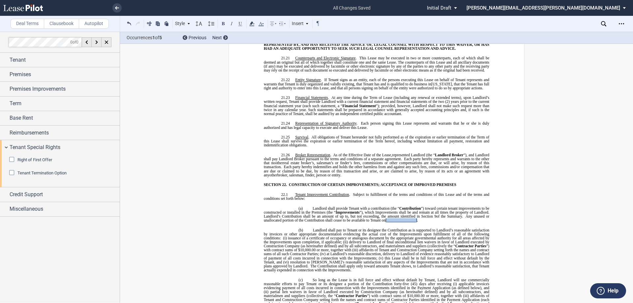
drag, startPoint x: 384, startPoint y: 192, endPoint x: 417, endPoint y: 192, distance: 32.3
click at [316, 206] on span "Landlord shall provide Tenant with a contribution (the “ Contribution ”) toward…" at bounding box center [377, 214] width 227 height 16
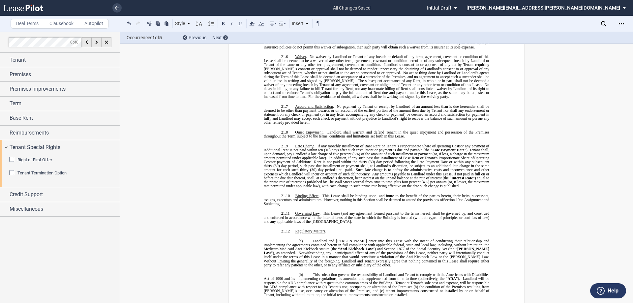
scroll to position [3935, 0]
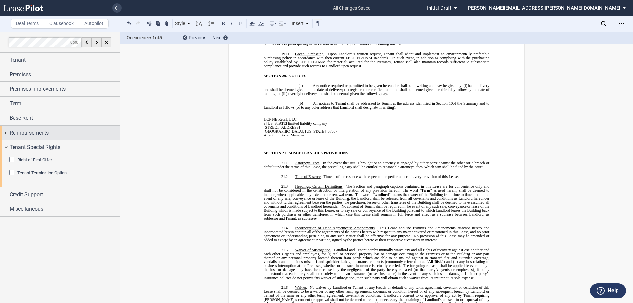
click at [44, 135] on span "Reimbursements" at bounding box center [29, 133] width 39 height 8
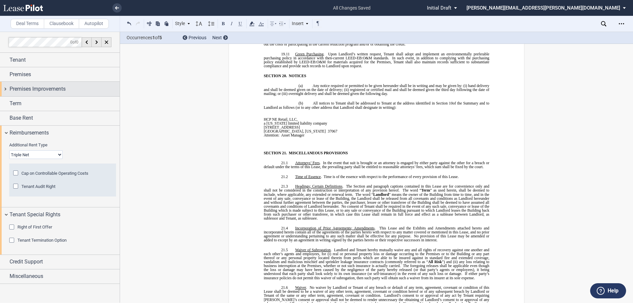
click at [32, 89] on span "Premises Improvements" at bounding box center [38, 89] width 56 height 8
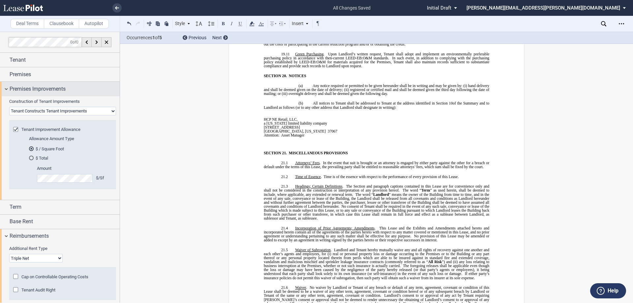
click at [32, 89] on span "Premises Improvements" at bounding box center [38, 89] width 56 height 8
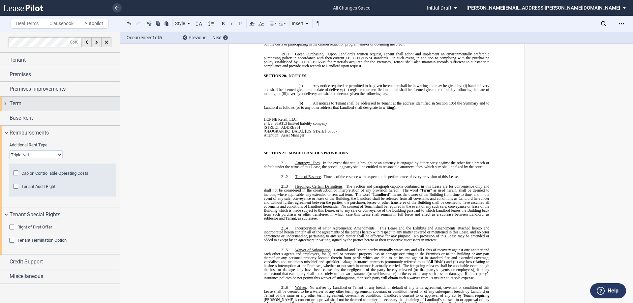
click at [22, 104] on div "Term" at bounding box center [65, 104] width 110 height 8
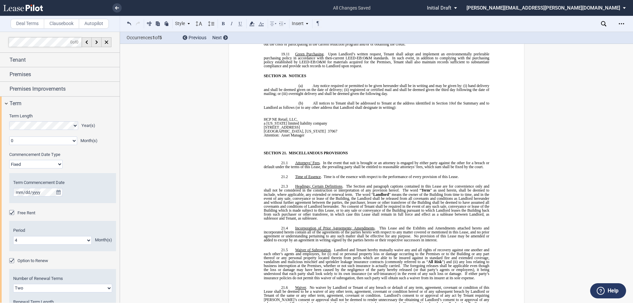
click at [48, 164] on select "Fixed Floating" at bounding box center [35, 164] width 53 height 9
select select "floating"
click at [9, 160] on select "Fixed Floating" at bounding box center [35, 164] width 53 height 9
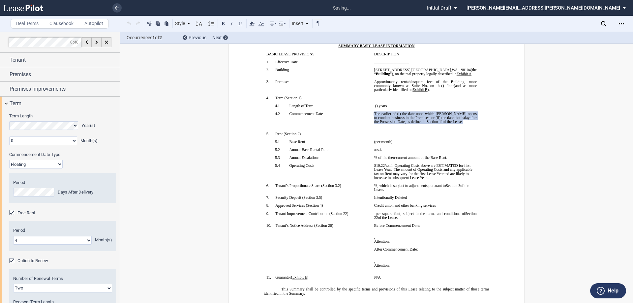
scroll to position [39, 0]
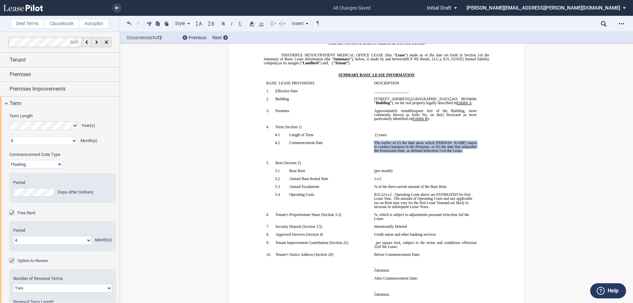
click at [316, 142] on span "the date upon which Tenant opens to conduct business in the Premises, or (ii)" at bounding box center [426, 145] width 104 height 8
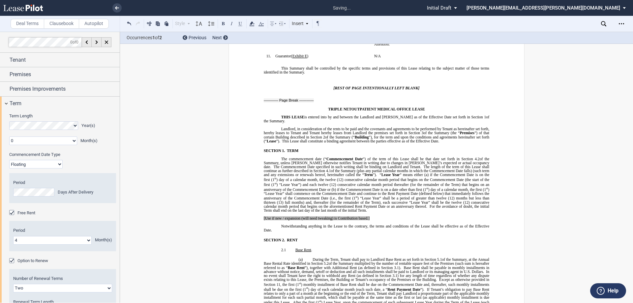
scroll to position [336, 0]
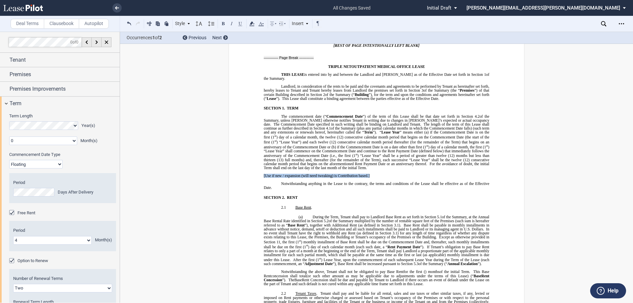
drag, startPoint x: 369, startPoint y: 171, endPoint x: 250, endPoint y: 170, distance: 119.4
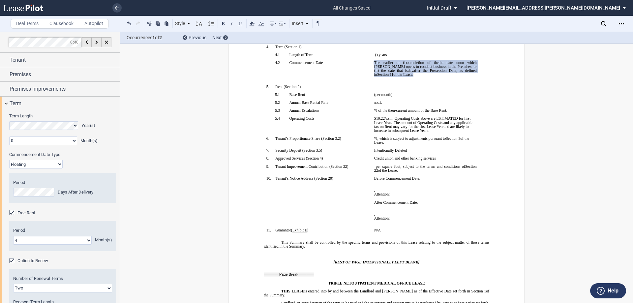
scroll to position [0, 0]
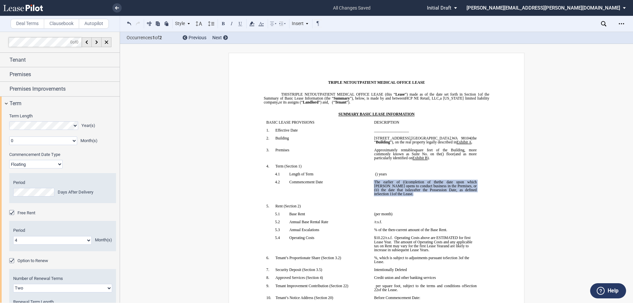
click at [316, 188] on span "the date that is" at bounding box center [394, 190] width 27 height 4
click at [316, 182] on span "the date upon which Tenant opens to conduct business in the Premises, or (ii)" at bounding box center [426, 186] width 104 height 12
drag, startPoint x: 430, startPoint y: 182, endPoint x: 436, endPoint y: 181, distance: 6.6
click at [316, 182] on span "completion of the" at bounding box center [423, 182] width 32 height 4
click at [316, 183] on span "completion of the" at bounding box center [423, 182] width 32 height 4
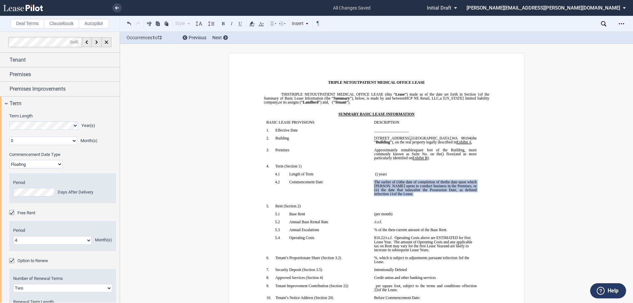
click at [316, 181] on span "the date of completion of the" at bounding box center [422, 182] width 45 height 4
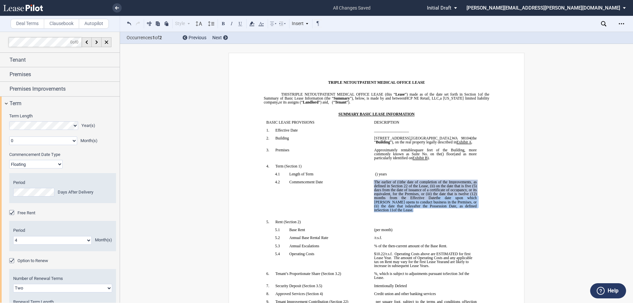
drag, startPoint x: 424, startPoint y: 197, endPoint x: 381, endPoint y: 209, distance: 43.8
click at [316, 209] on span "The earlier of (i) the date of completion of the Improvements, as defined in Se…" at bounding box center [426, 196] width 104 height 32
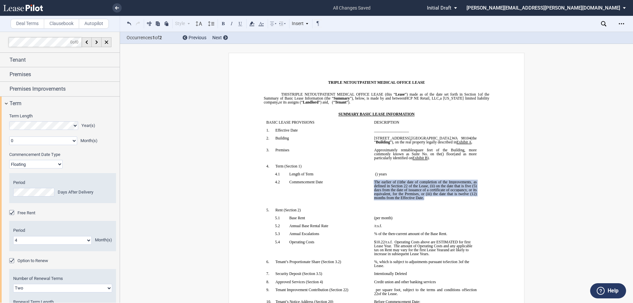
click at [316, 208] on p "﻿" at bounding box center [425, 210] width 103 height 4
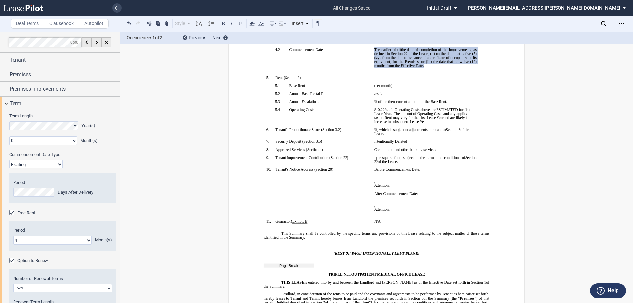
scroll to position [132, 0]
click at [316, 151] on span "﻿Credit union and other banking services" at bounding box center [405, 150] width 62 height 4
click at [316, 157] on span "per square foot, subject to the terms and conditions of" at bounding box center [420, 158] width 89 height 4
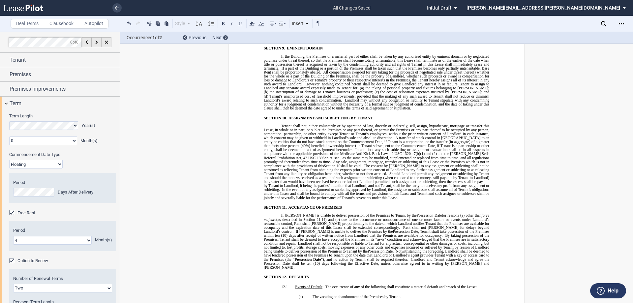
scroll to position [2736, 0]
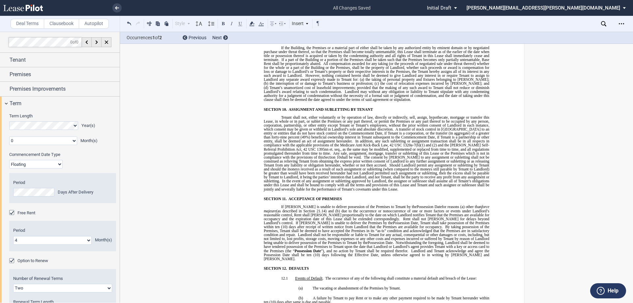
click at [316, 239] on p "If Landlord is unable to deliver possession of the Premises to Tenant by the Co…" at bounding box center [377, 233] width 226 height 56
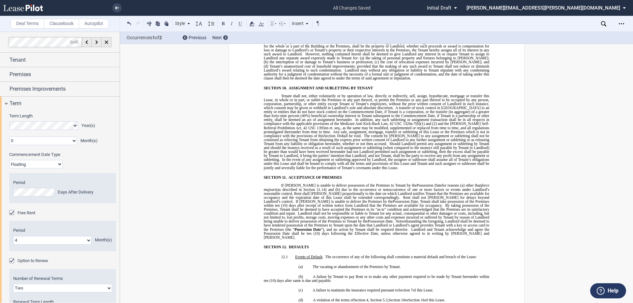
scroll to position [2769, 0]
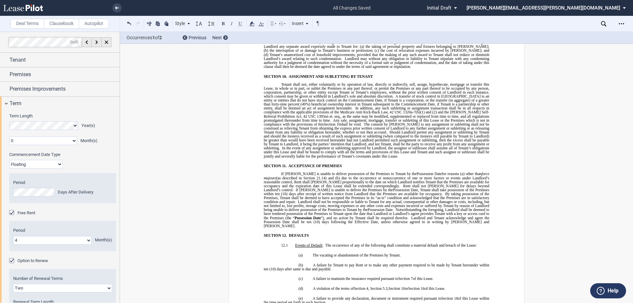
click at [316, 206] on p "If Landlord is unable to deliver possession of the Premises to Tenant by the Co…" at bounding box center [377, 200] width 226 height 56
drag, startPoint x: 467, startPoint y: 203, endPoint x: 412, endPoint y: 201, distance: 55.1
click at [316, 216] on span "Landlord and Tenant acknowledge and agree the Possession Date shall be ten (10)…" at bounding box center [377, 222] width 227 height 12
drag, startPoint x: 400, startPoint y: 206, endPoint x: 396, endPoint y: 205, distance: 4.3
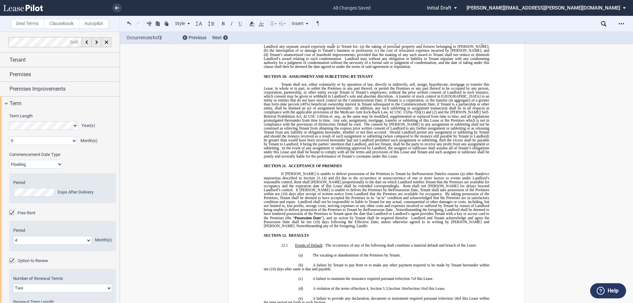
click at [316, 220] on span "(10) days following the Effective Date, unless otherwise agreed to in writing b…" at bounding box center [377, 224] width 227 height 8
drag, startPoint x: 389, startPoint y: 206, endPoint x: 461, endPoint y: 205, distance: 71.6
click at [316, 205] on p "If Landlord is unable to deliver possession of the Premises to Tenant by the Co…" at bounding box center [377, 200] width 226 height 56
click at [316, 192] on span "(10) days after receipt of written notice from Landlord that the Premises are a…" at bounding box center [362, 194] width 162 height 4
click at [316, 192] on span "By taking possession of the Premises, Tenant shall be deemed to have accepted t…" at bounding box center [377, 198] width 227 height 12
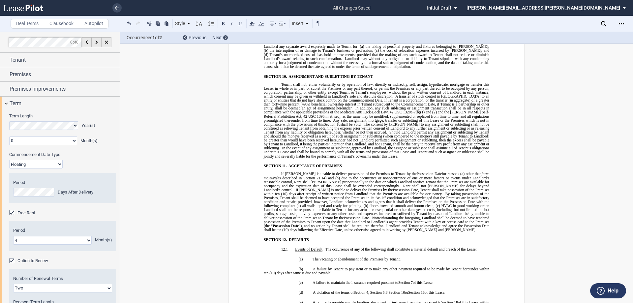
click at [316, 192] on span "By taking possession of the Premises, Tenant shall be deemed to have accepted t…" at bounding box center [377, 200] width 227 height 16
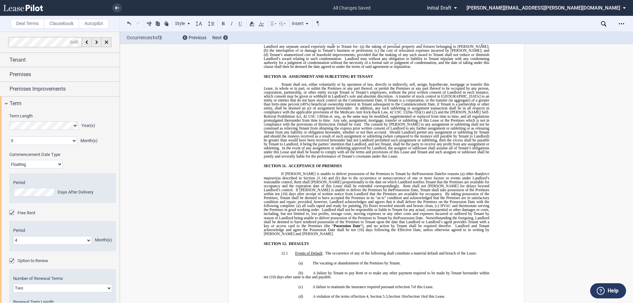
click at [316, 192] on span "By taking possession of the Premises, Tenant shall be deemed to have accepted t…" at bounding box center [377, 202] width 227 height 20
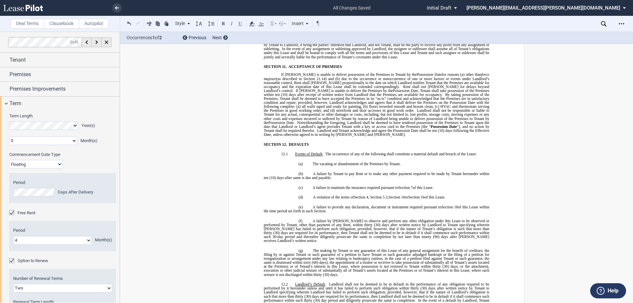
scroll to position [2868, 0]
drag, startPoint x: 325, startPoint y: 95, endPoint x: 350, endPoint y: 96, distance: 25.1
click at [316, 96] on span "By taking possession of the Premises, Tenant shall be deemed to have accepted t…" at bounding box center [377, 103] width 227 height 20
click at [225, 24] on button at bounding box center [223, 23] width 8 height 8
click at [299, 129] on span "(10) days following the Effective Date, unless otherwise agreed to in writing b…" at bounding box center [377, 133] width 227 height 8
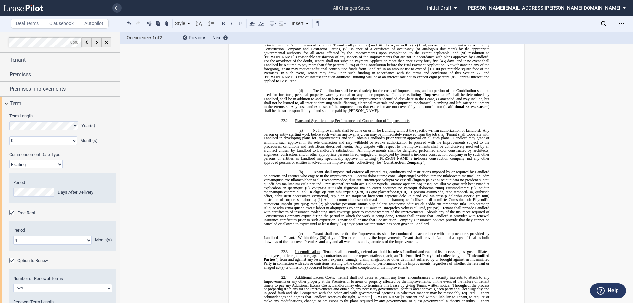
scroll to position [5143, 0]
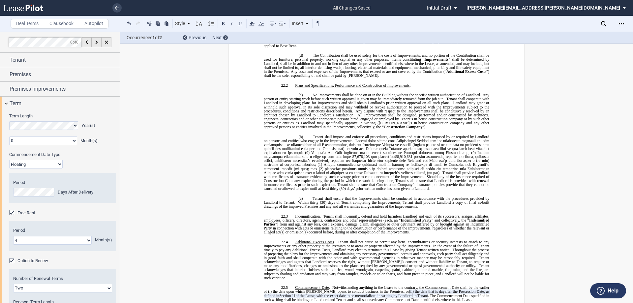
drag, startPoint x: 629, startPoint y: 251, endPoint x: 619, endPoint y: 158, distance: 93.6
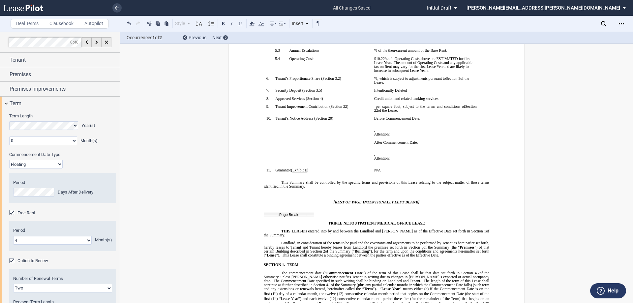
scroll to position [104, 0]
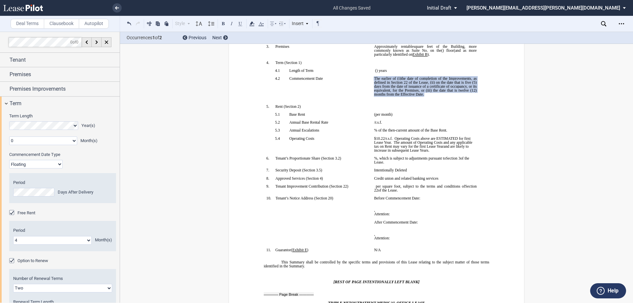
drag, startPoint x: 401, startPoint y: 79, endPoint x: 421, endPoint y: 96, distance: 26.2
click at [316, 96] on span "The earlier of (i) the date of completion of the Improvements, as defined in Se…" at bounding box center [426, 86] width 104 height 20
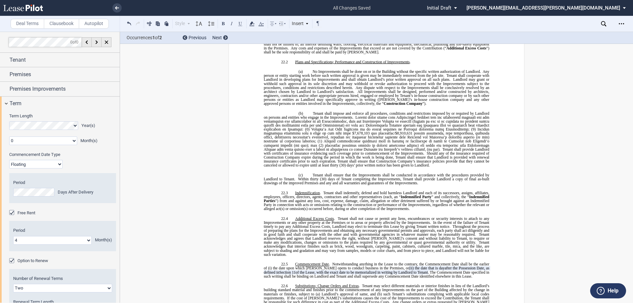
scroll to position [5204, 0]
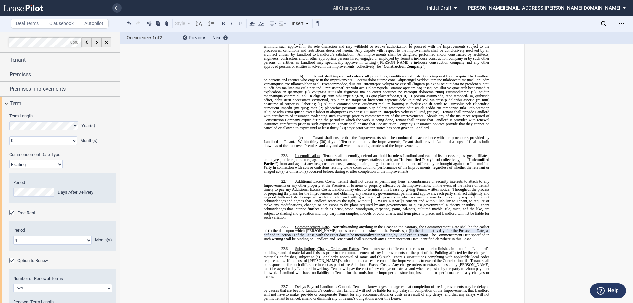
click at [316, 229] on span "(ii)" at bounding box center [411, 231] width 5 height 4
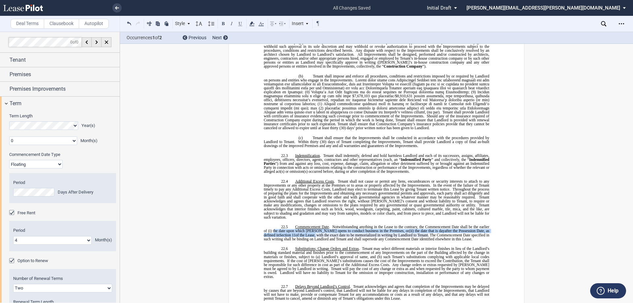
drag, startPoint x: 272, startPoint y: 195, endPoint x: 303, endPoint y: 200, distance: 31.1
click at [303, 225] on p "22.5 Commencement Date . Notwithstanding anything in the Lease to the contrary,…" at bounding box center [377, 233] width 226 height 16
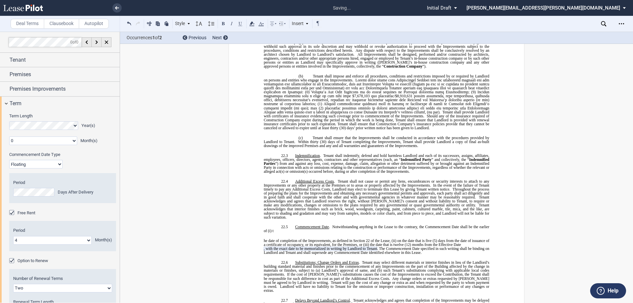
click at [264, 239] on span "he date of completion of the Improvements, as defined in Section 22 of the Leas…" at bounding box center [377, 243] width 227 height 8
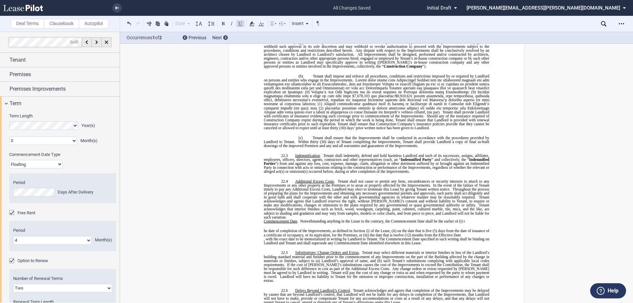
drag, startPoint x: 260, startPoint y: 195, endPoint x: 463, endPoint y: 185, distance: 203.4
click at [131, 24] on button at bounding box center [129, 23] width 8 height 8
click at [264, 219] on span "Commencement Date" at bounding box center [281, 221] width 34 height 4
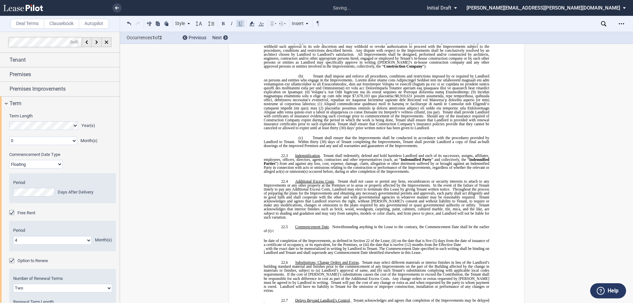
click at [297, 225] on p "22.5 ﻿ ﻿ Commencement Date . Notwithstanding anything in the Lease to the contr…" at bounding box center [377, 240] width 226 height 30
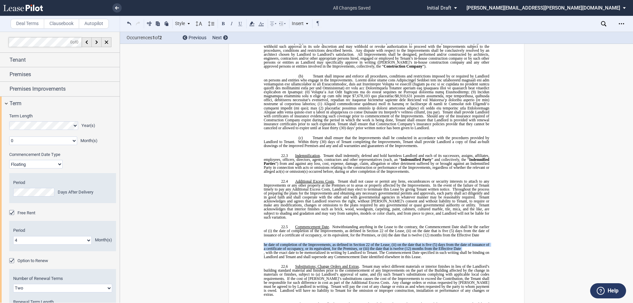
drag, startPoint x: 260, startPoint y: 218, endPoint x: 258, endPoint y: 210, distance: 8.7
drag, startPoint x: 271, startPoint y: 208, endPoint x: 464, endPoint y: 213, distance: 192.9
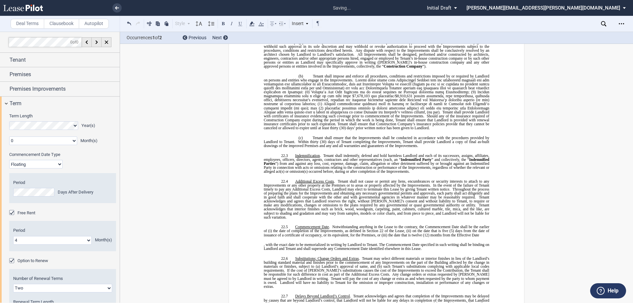
click at [316, 225] on p "22.5 ﻿ ﻿ Commencement Date . Notwithstanding anything in the Lease to the contr…" at bounding box center [377, 238] width 226 height 26
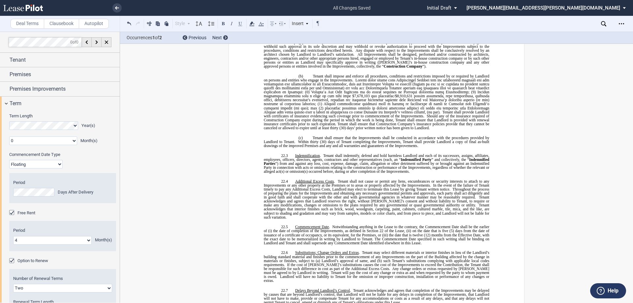
click at [316, 225] on p "22.5 ﻿ ﻿ Commencement Date . Notwithstanding anything in the Lease to the contr…" at bounding box center [377, 235] width 226 height 20
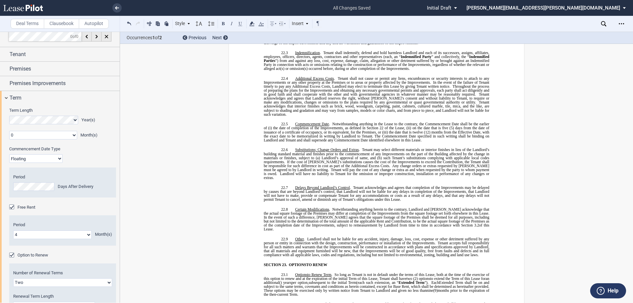
scroll to position [0, 0]
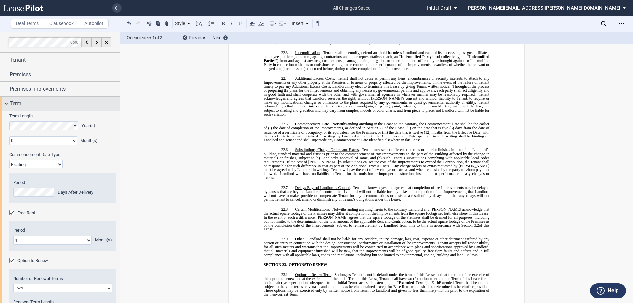
click at [14, 100] on span "Term" at bounding box center [16, 104] width 12 height 8
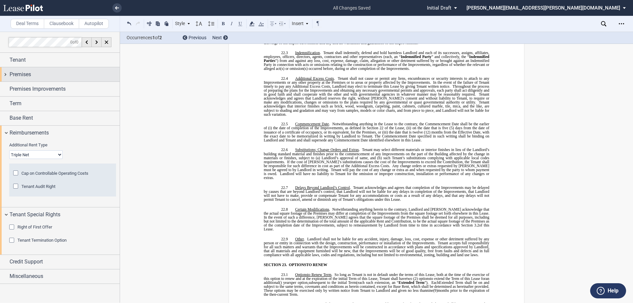
click at [22, 74] on span "Premises" at bounding box center [20, 75] width 21 height 8
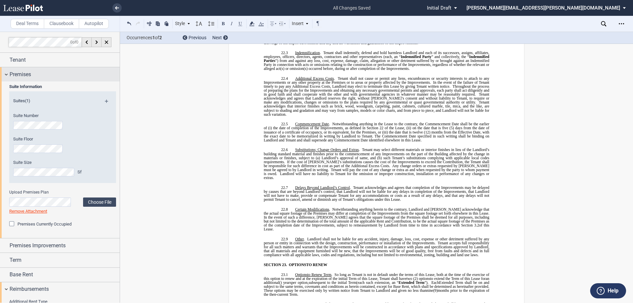
click at [22, 74] on span "Premises" at bounding box center [20, 75] width 21 height 8
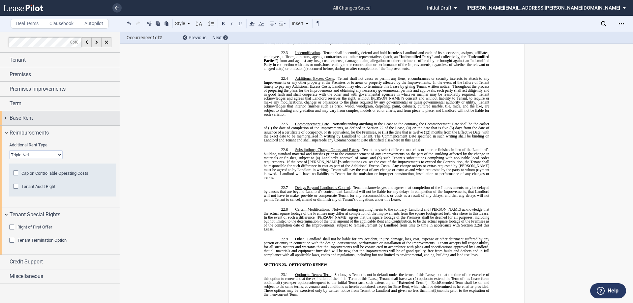
click at [16, 117] on span "Base Rent" at bounding box center [21, 118] width 23 height 8
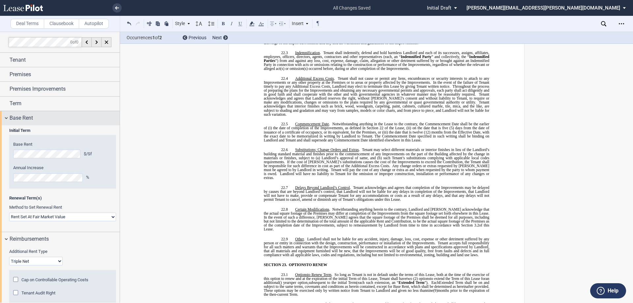
click at [18, 117] on span "Base Rent" at bounding box center [21, 118] width 23 height 8
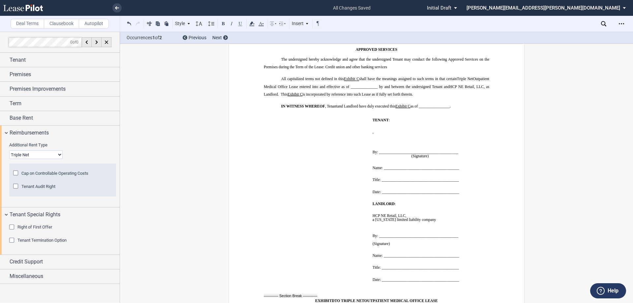
scroll to position [5768, 0]
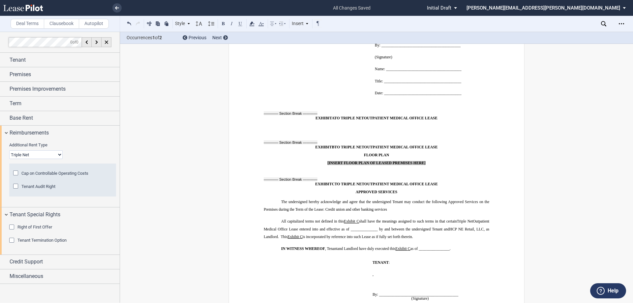
click at [316, 200] on span "The undersigned hereby acknowledge and agree that the undersigned Tenant may co…" at bounding box center [377, 206] width 227 height 12
click at [316, 198] on p "The undersigned hereby acknowledge and agree that the undersigned Tenant may co…" at bounding box center [377, 205] width 226 height 15
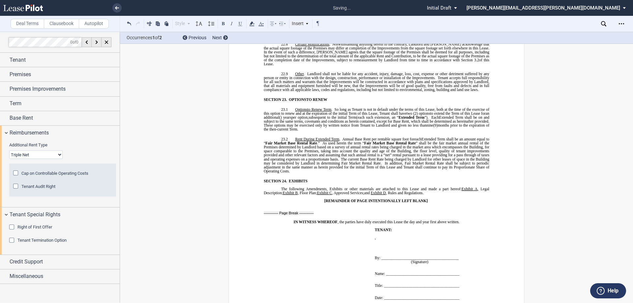
scroll to position [5307, 0]
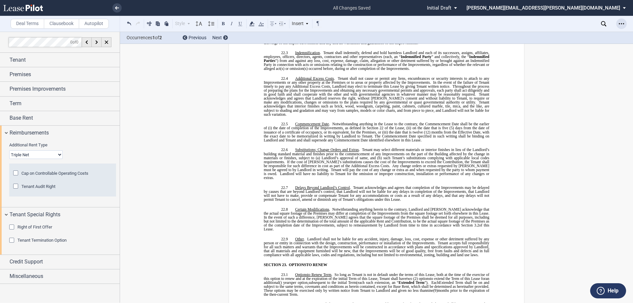
click at [316, 27] on div "Open Lease options menu" at bounding box center [621, 23] width 11 height 11
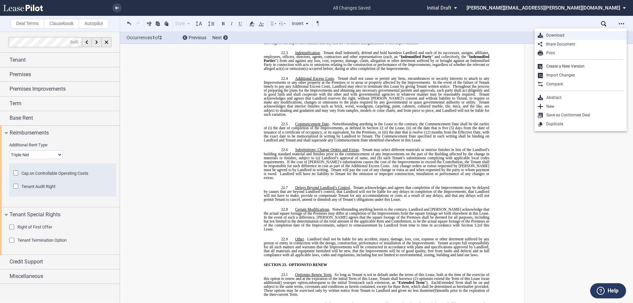
click at [316, 34] on div "Download" at bounding box center [583, 36] width 80 height 6
